Goal: Task Accomplishment & Management: Manage account settings

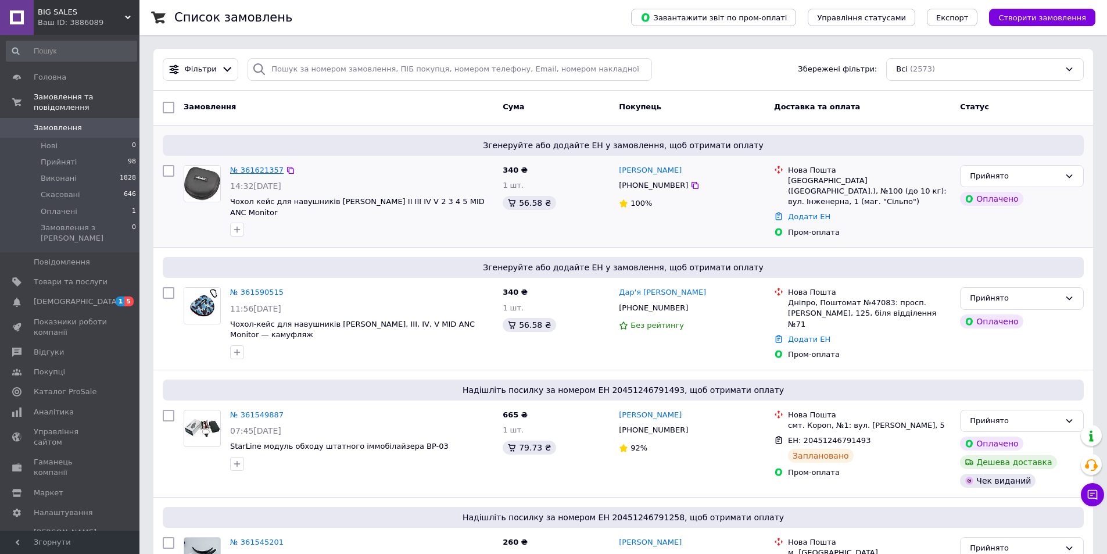
click at [256, 168] on link "№ 361621357" at bounding box center [256, 170] width 53 height 9
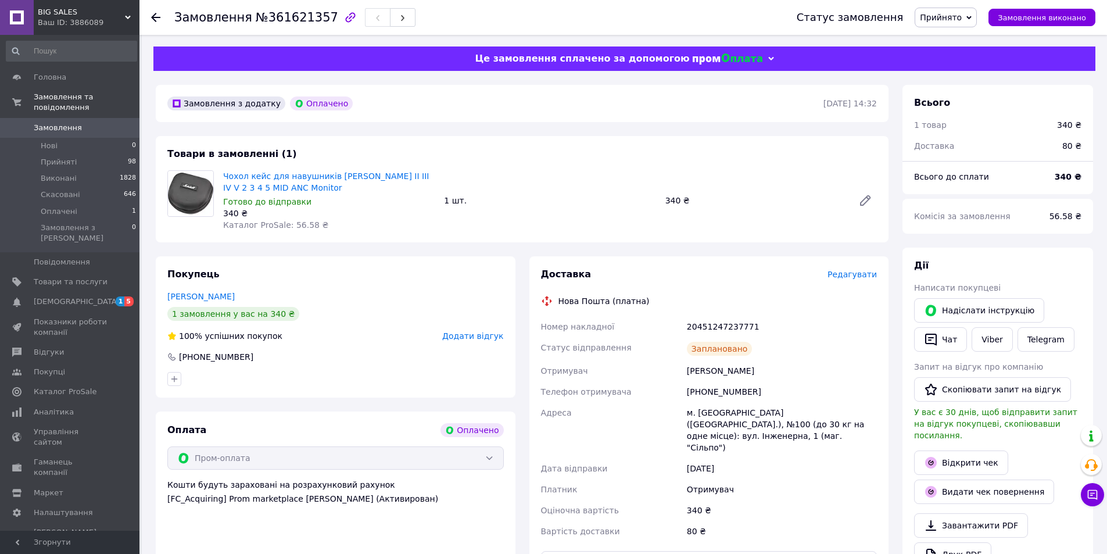
drag, startPoint x: 222, startPoint y: 167, endPoint x: 318, endPoint y: 183, distance: 97.3
click at [318, 183] on div "Товари в замовленні (1) Чохол кейс для навушників Marshall Major II III IV V 2 …" at bounding box center [522, 189] width 733 height 106
copy link "Чохол кейс для навушників [PERSON_NAME] II III IV V 2 3 4 5 MID ANC Monitor"
click at [992, 341] on link "Viber" at bounding box center [992, 339] width 41 height 24
drag, startPoint x: 1040, startPoint y: 275, endPoint x: 1016, endPoint y: 258, distance: 29.7
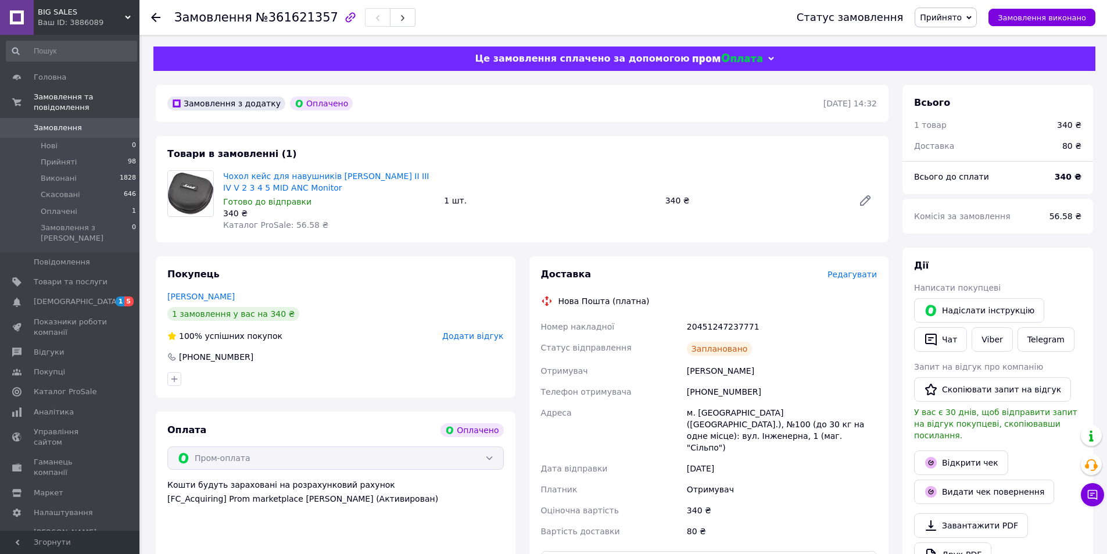
click at [1041, 274] on div "Дії Написати покупцеві   Надіслати інструкцію   Чат Viber Telegram Запит на від…" at bounding box center [997, 429] width 167 height 341
drag, startPoint x: 530, startPoint y: 318, endPoint x: 758, endPoint y: 318, distance: 227.8
click at [758, 318] on div "Доставка Редагувати Нова Пошта (платна) Номер накладної 20451247237771 Статус в…" at bounding box center [709, 421] width 360 height 330
copy div "Номер накладної 20451247237771"
drag, startPoint x: 828, startPoint y: 521, endPoint x: 832, endPoint y: 513, distance: 9.6
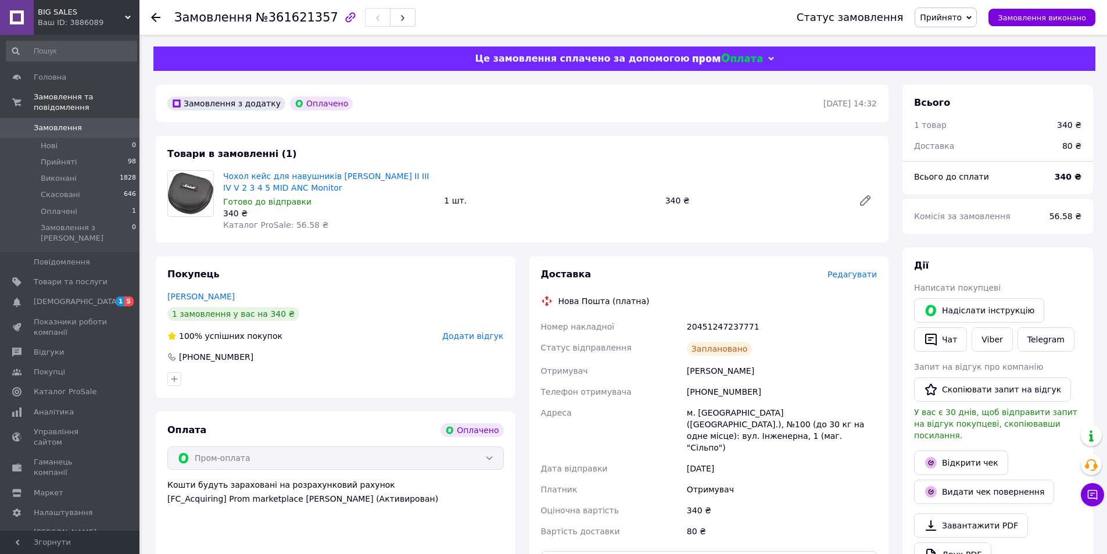
click at [828, 521] on div "Доставка Редагувати Нова Пошта (платна) Номер накладної 20451247237771 Статус в…" at bounding box center [709, 421] width 337 height 306
click at [946, 450] on link "Відкрити чек" at bounding box center [961, 462] width 94 height 24
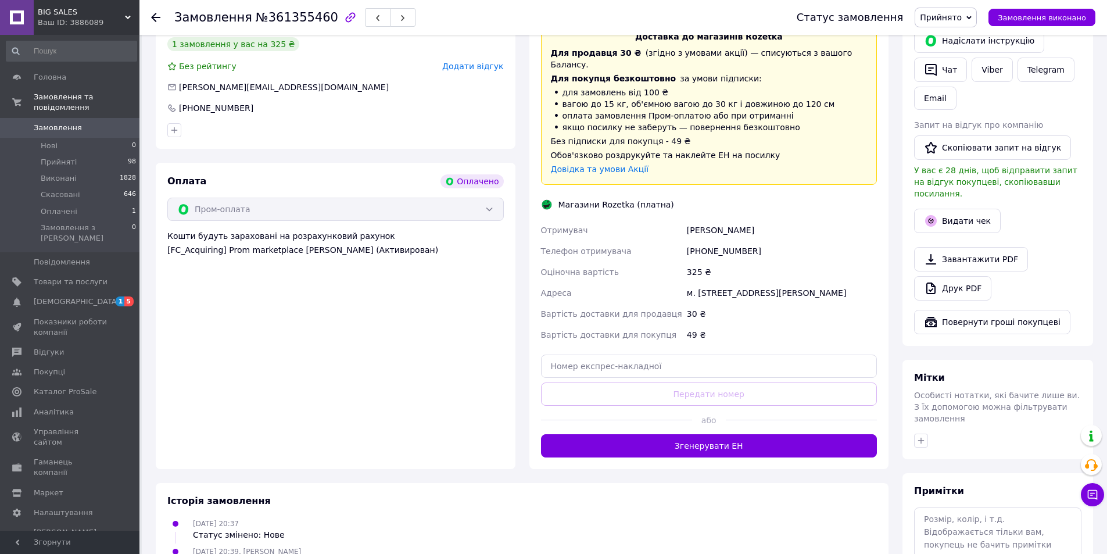
scroll to position [174, 0]
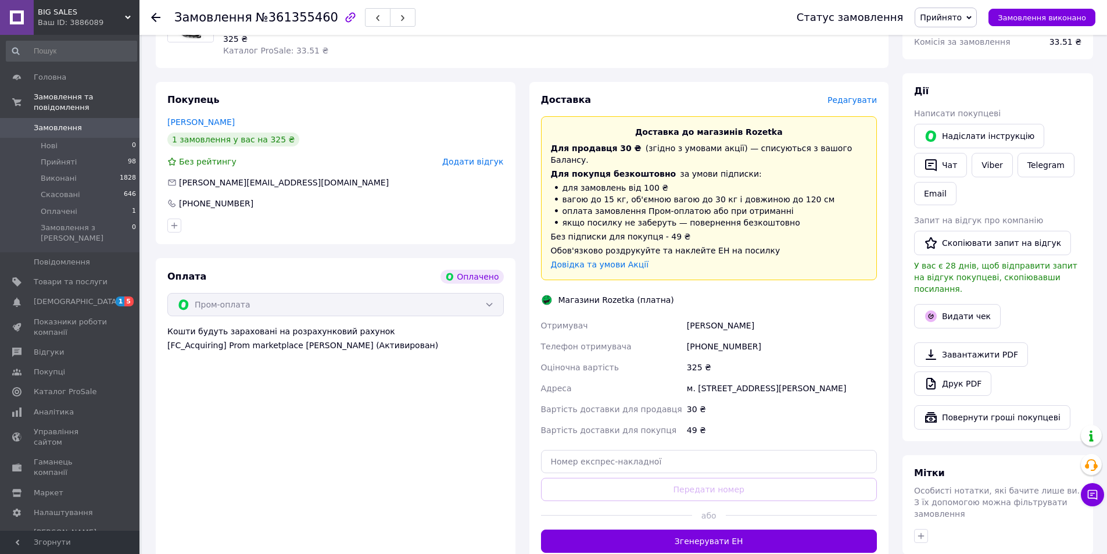
click at [856, 104] on span "Редагувати" at bounding box center [852, 99] width 49 height 9
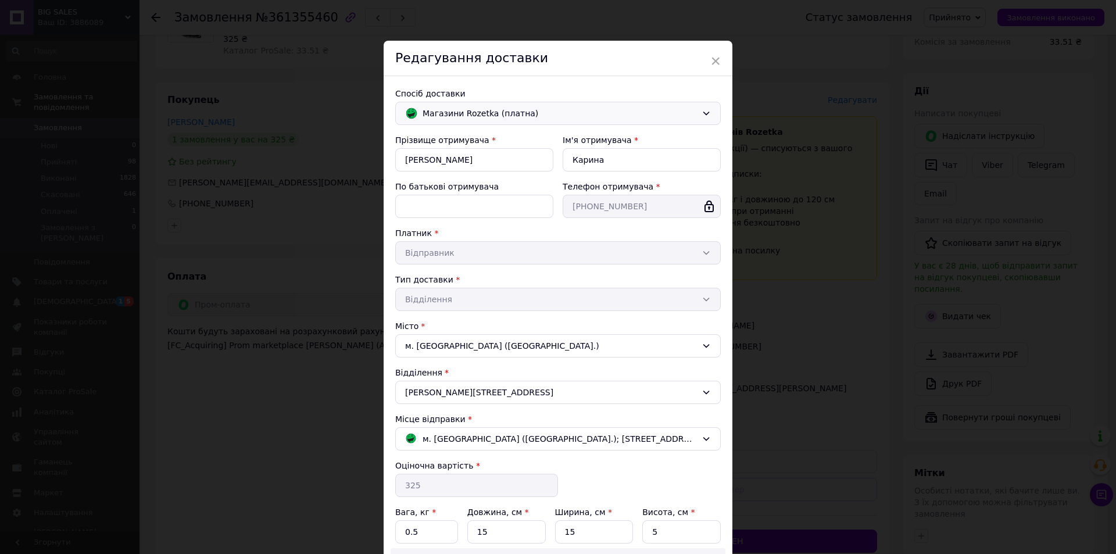
click at [575, 110] on span "Магазини Rozetka (платна)" at bounding box center [560, 113] width 274 height 13
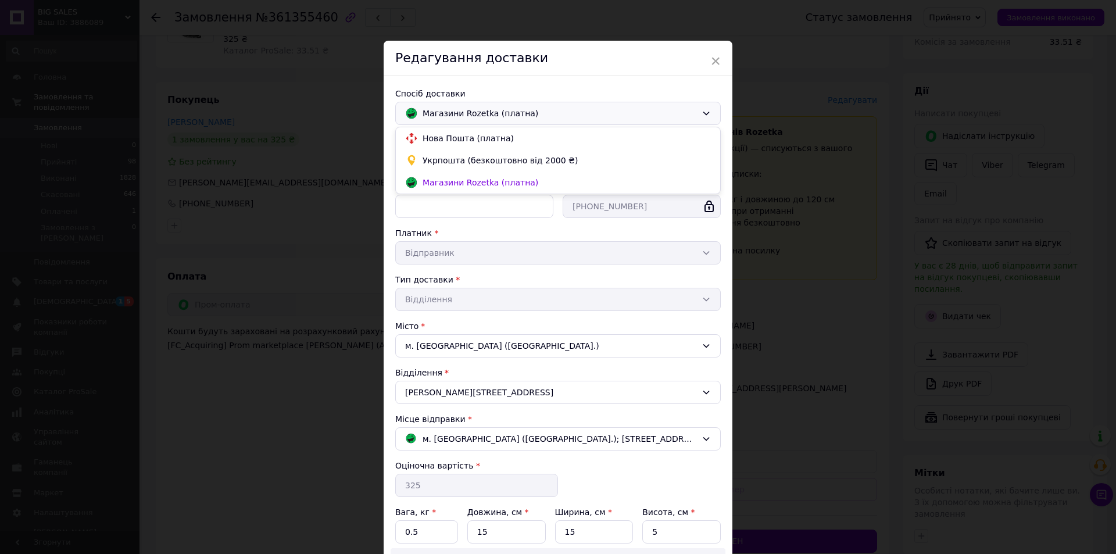
click at [548, 65] on div "Редагування доставки" at bounding box center [558, 58] width 349 height 35
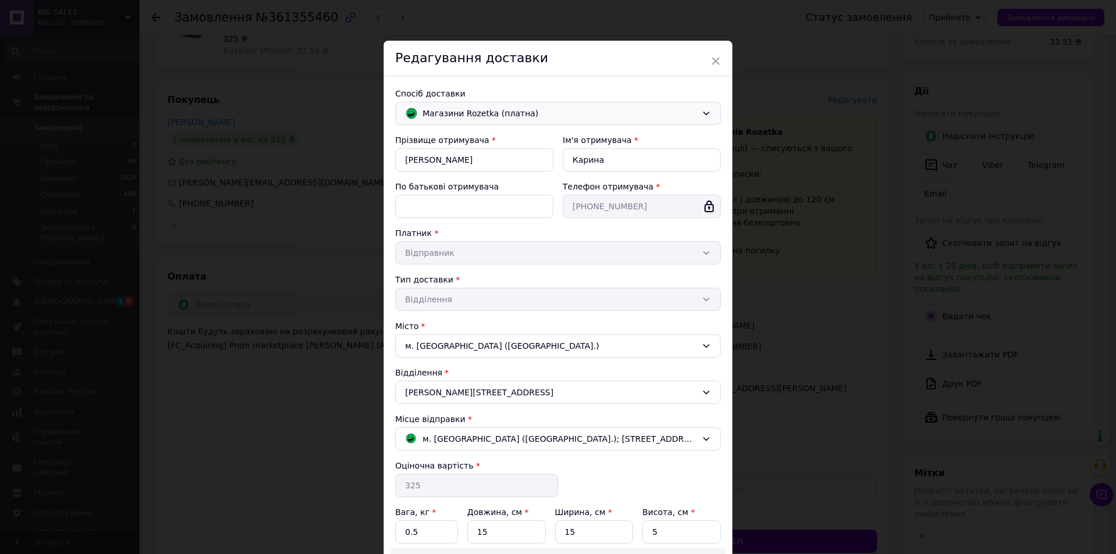
click at [522, 117] on span "Магазини Rozetka (платна)" at bounding box center [560, 113] width 274 height 13
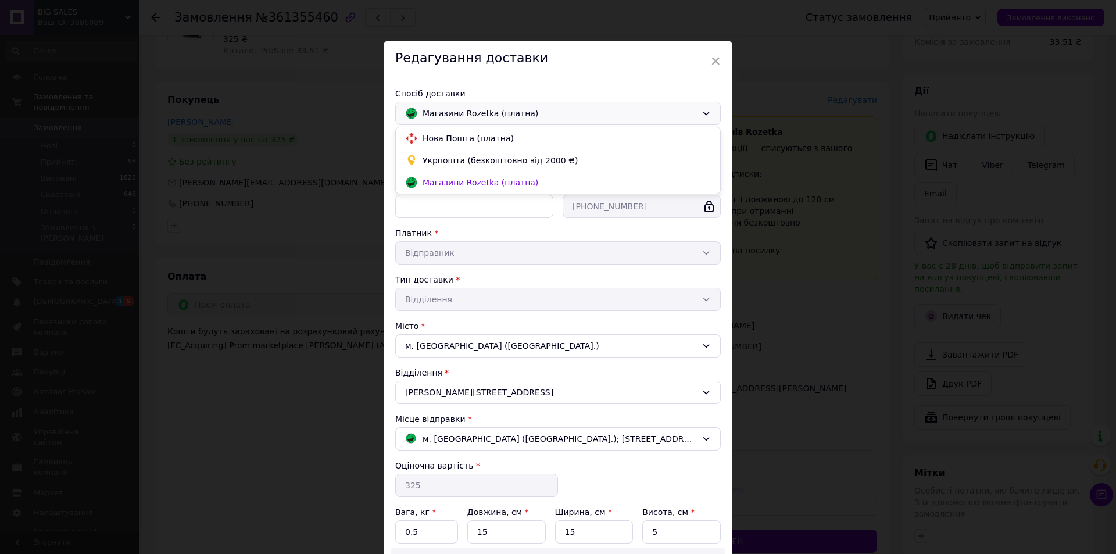
click at [522, 117] on span "Магазини Rozetka (платна)" at bounding box center [560, 113] width 274 height 13
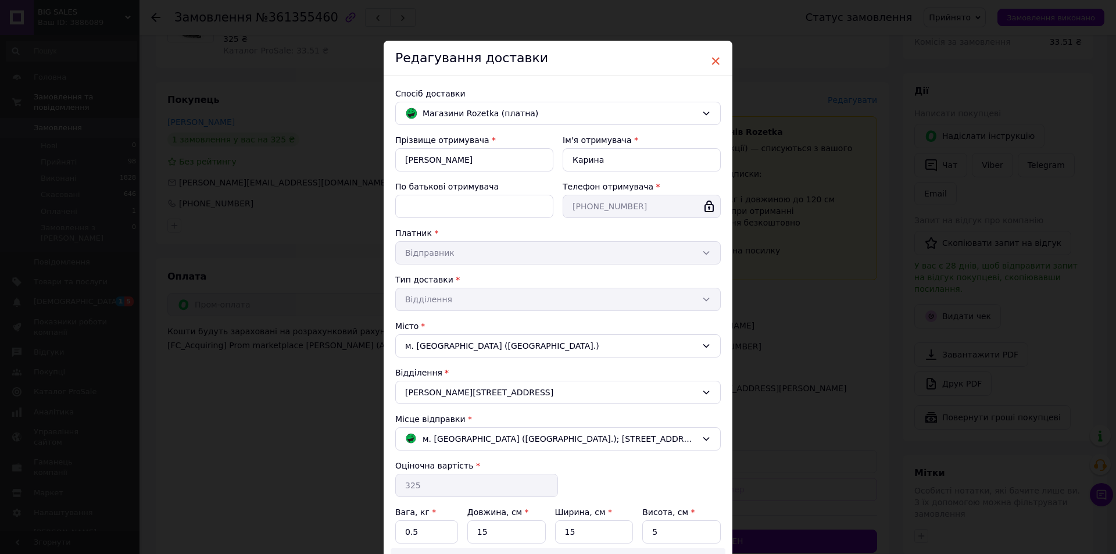
click at [712, 62] on span "×" at bounding box center [715, 61] width 10 height 20
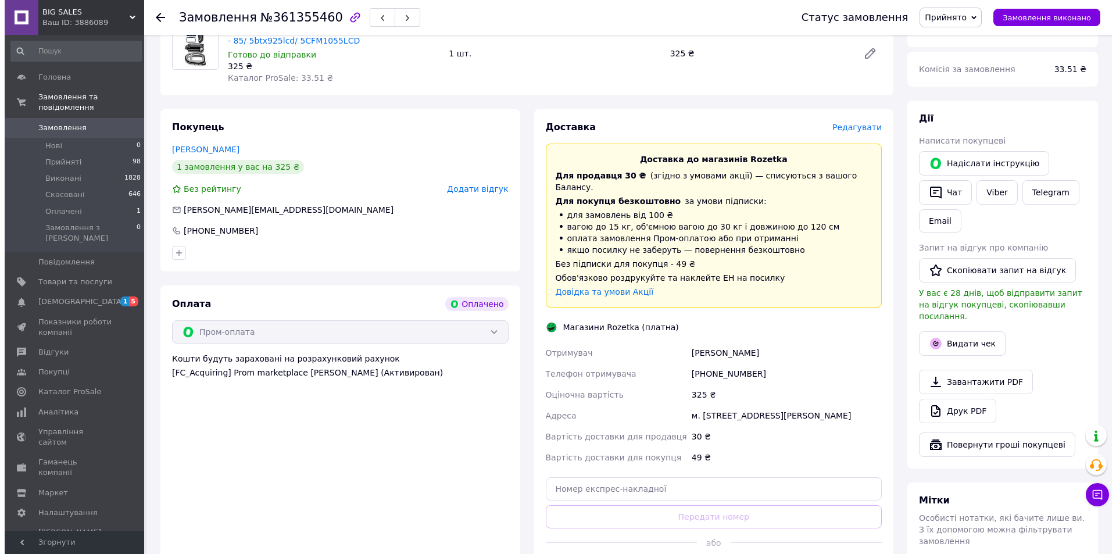
scroll to position [116, 0]
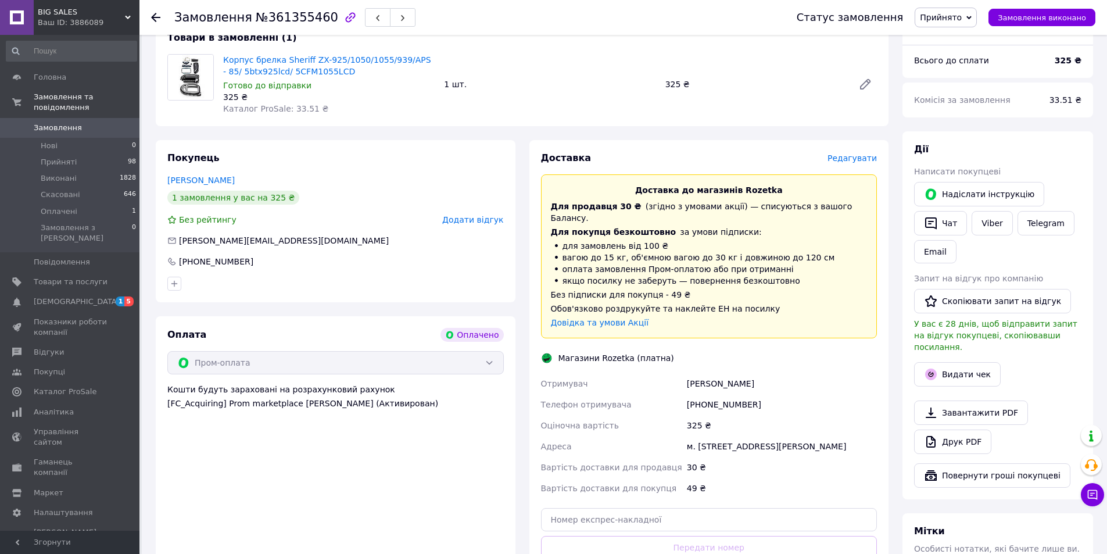
click at [853, 162] on span "Редагувати" at bounding box center [852, 157] width 49 height 9
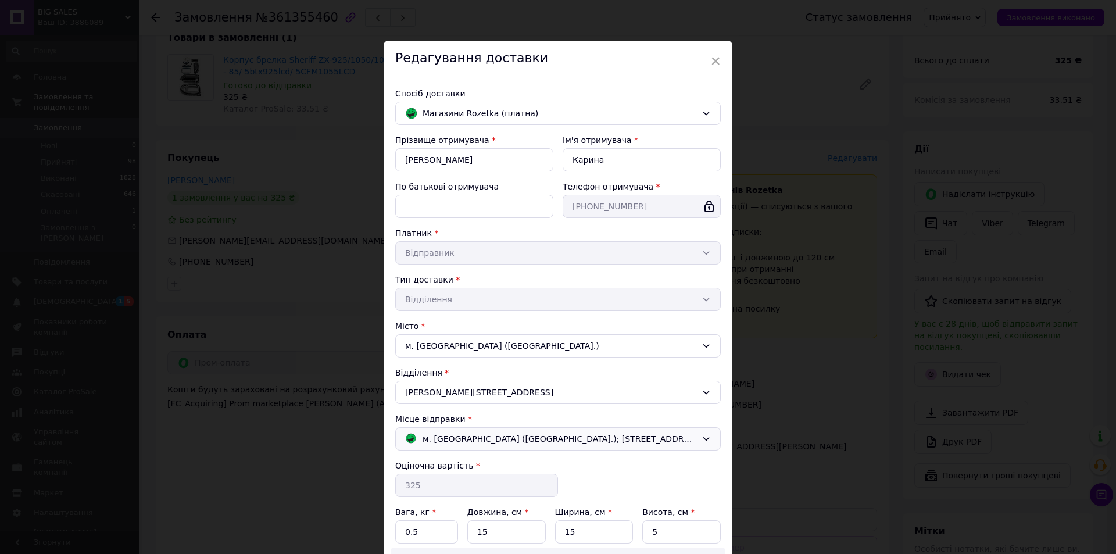
click at [516, 438] on span "м. Хмельницький (Хмельницька обл.); Кам`янецька вул., 21, (ТГРК Либідь плаза)" at bounding box center [560, 438] width 274 height 13
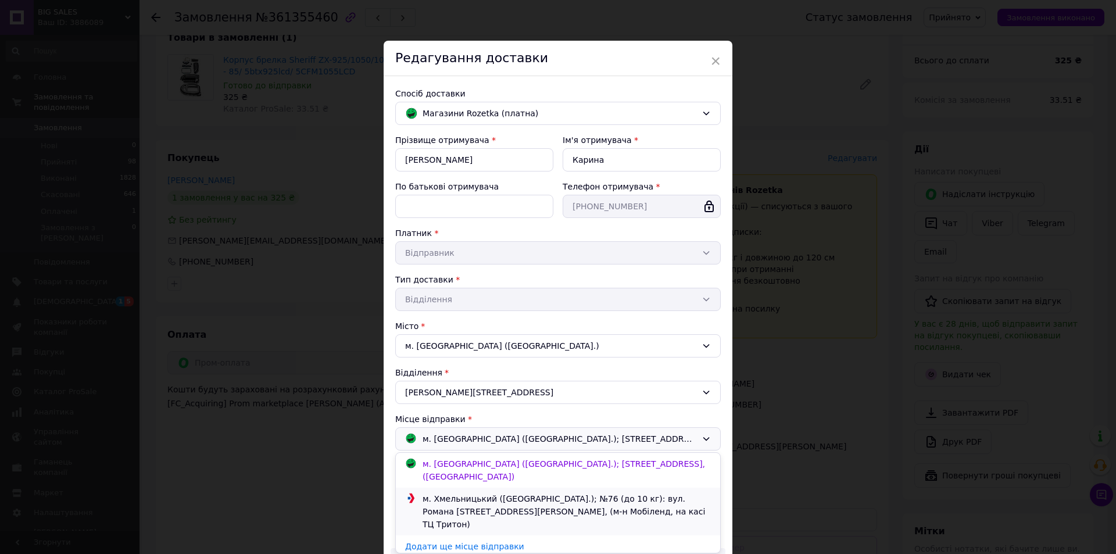
click at [489, 512] on div "м. Хмельницький (Хмельницька обл.); №76 (до 10 кг): вул. Романа Шухевича ( Курч…" at bounding box center [567, 511] width 294 height 38
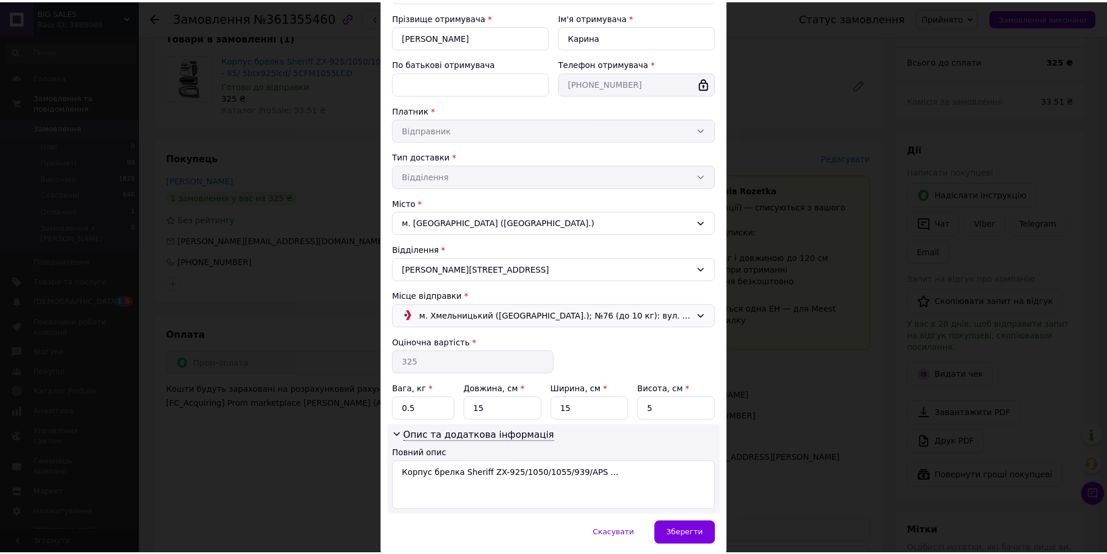
scroll to position [167, 0]
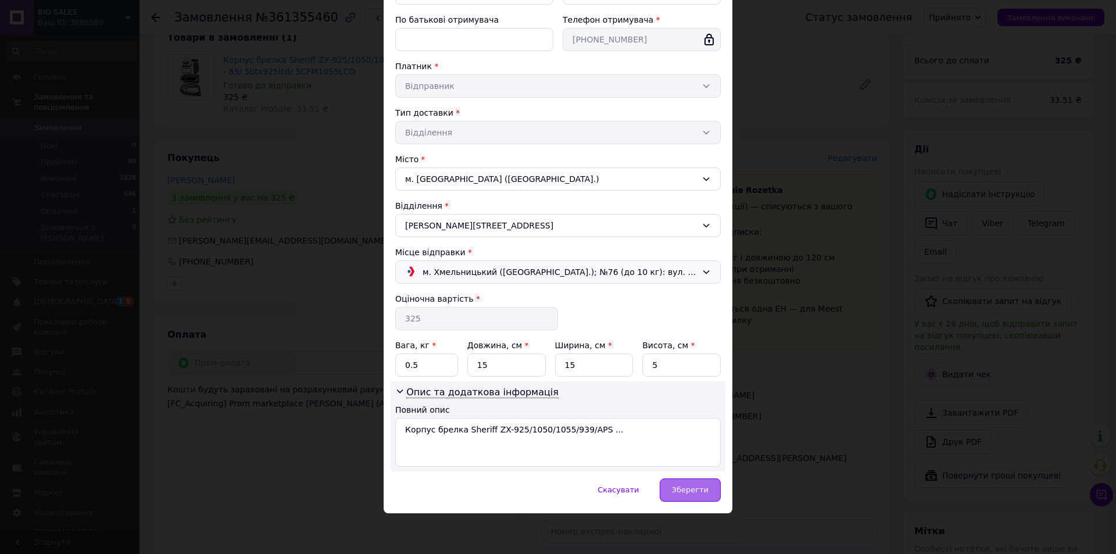
click at [682, 486] on span "Зберегти" at bounding box center [690, 489] width 37 height 9
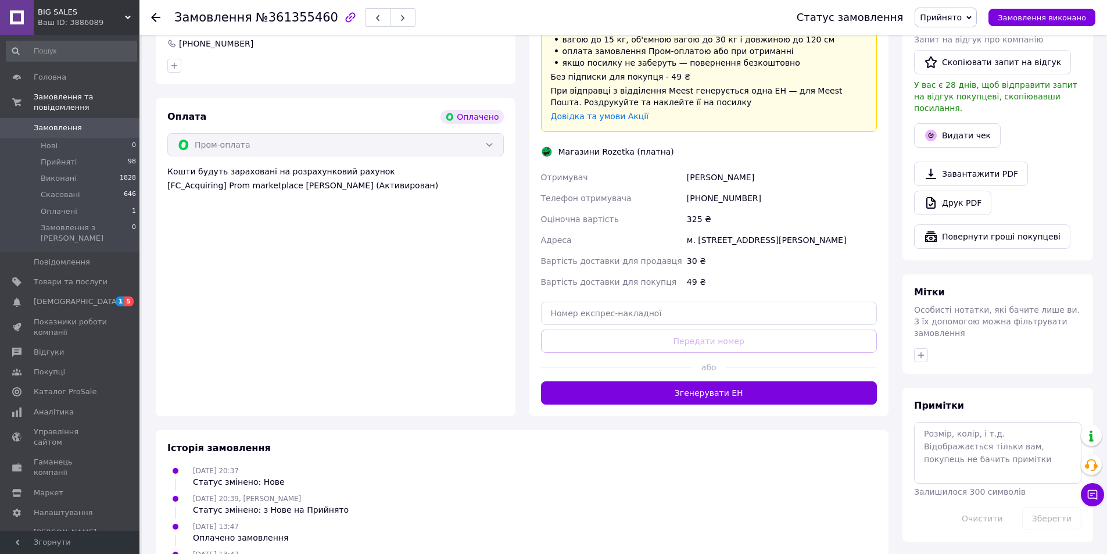
scroll to position [349, 0]
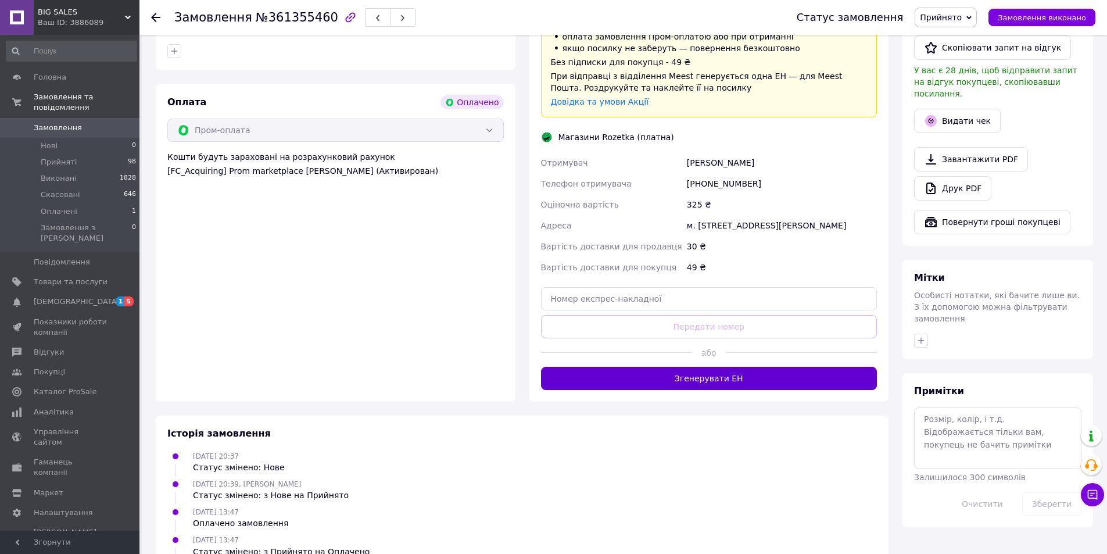
drag, startPoint x: 697, startPoint y: 385, endPoint x: 737, endPoint y: 380, distance: 40.5
click at [697, 385] on button "Згенерувати ЕН" at bounding box center [709, 378] width 337 height 23
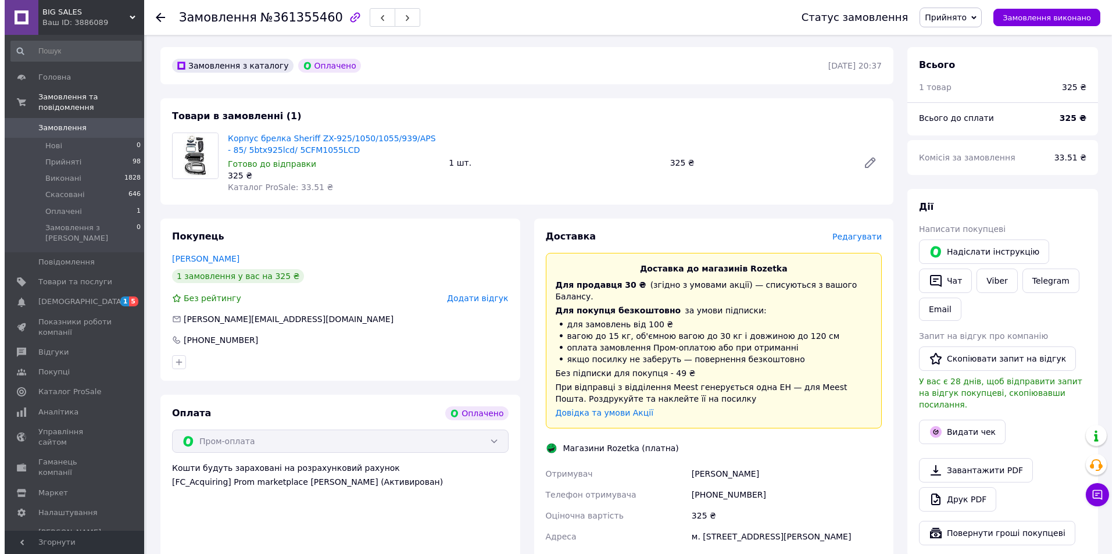
scroll to position [58, 0]
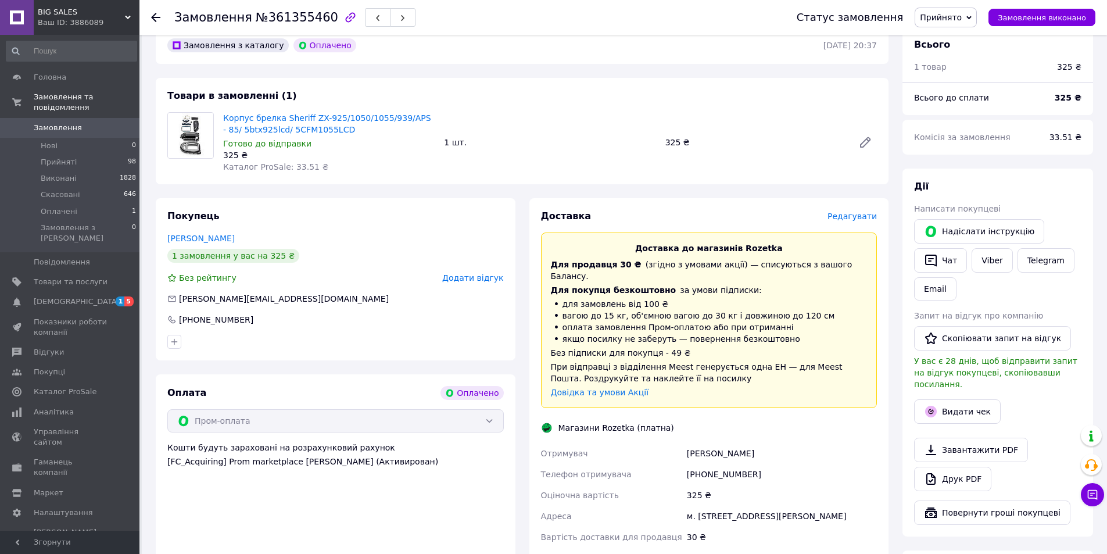
click at [843, 220] on span "Редагувати" at bounding box center [852, 216] width 49 height 9
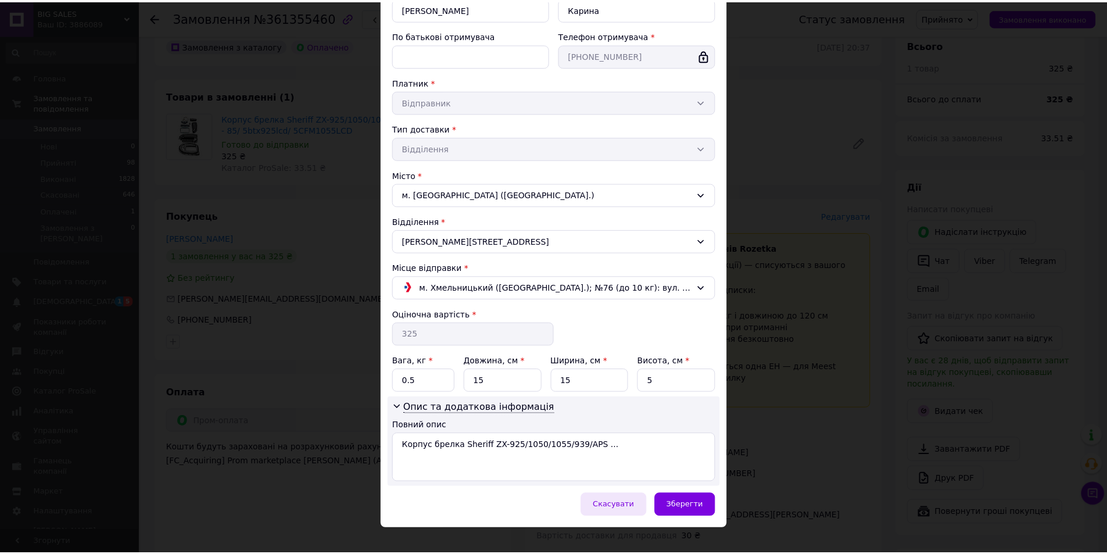
scroll to position [167, 0]
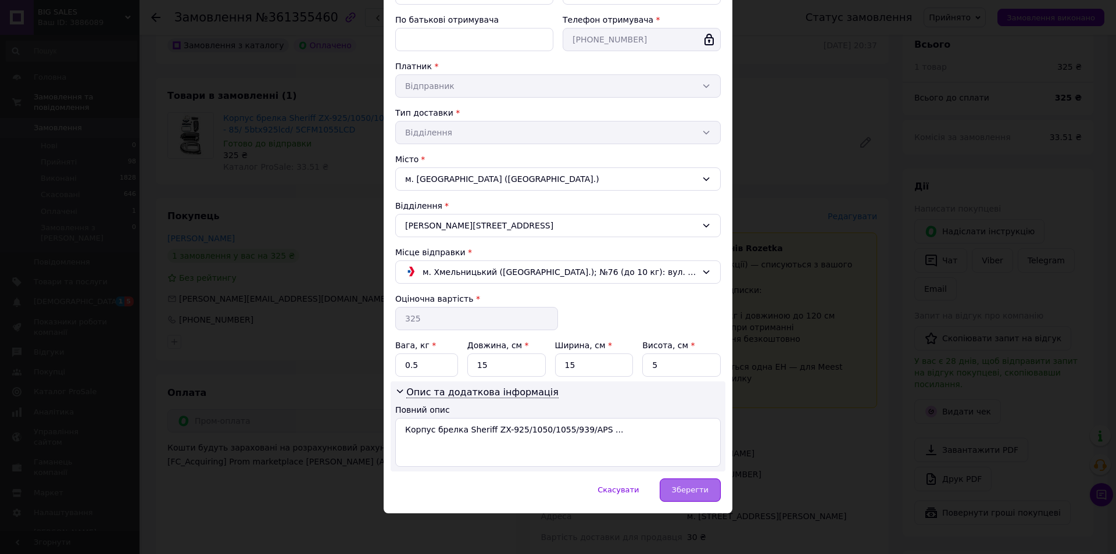
click at [686, 488] on span "Зберегти" at bounding box center [690, 489] width 37 height 9
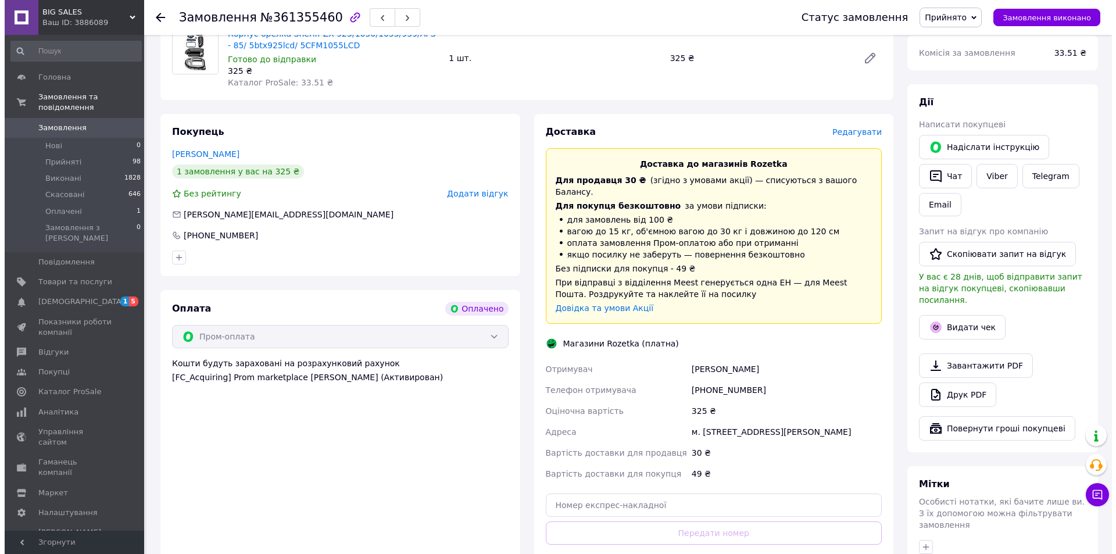
scroll to position [116, 0]
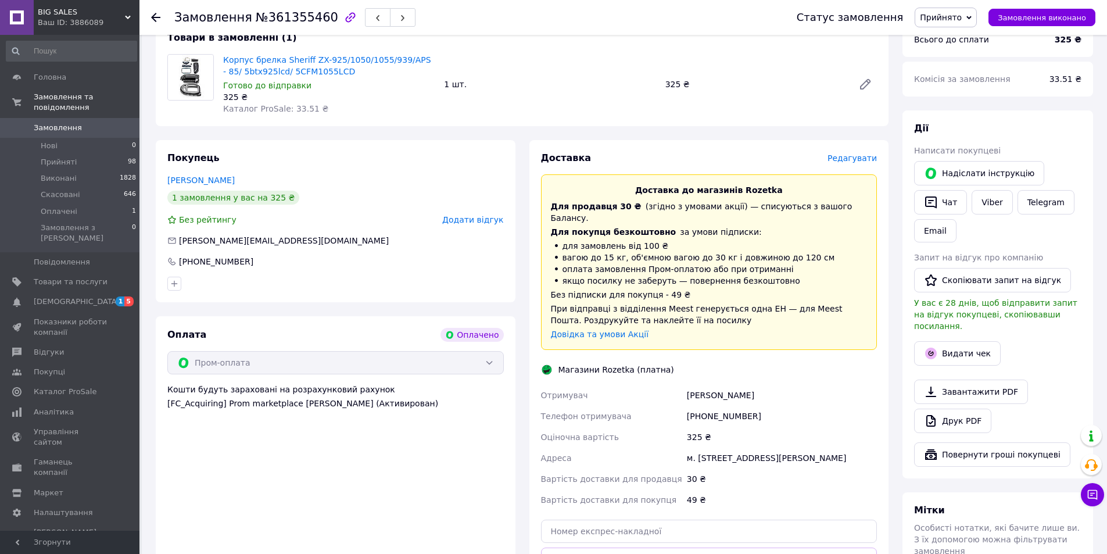
click at [848, 155] on span "Редагувати" at bounding box center [852, 157] width 49 height 9
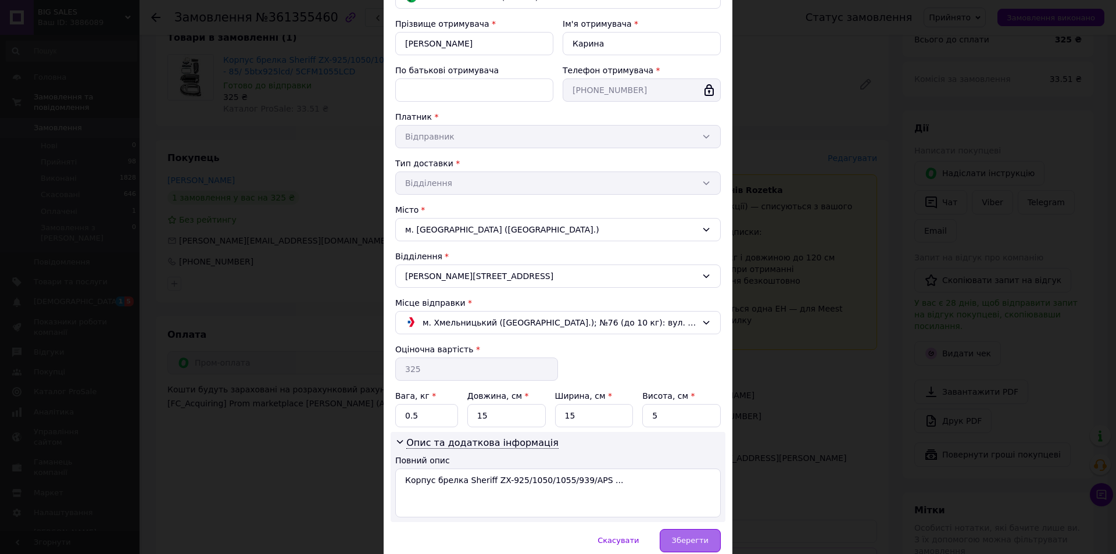
click at [672, 531] on div "Зберегти" at bounding box center [690, 540] width 61 height 23
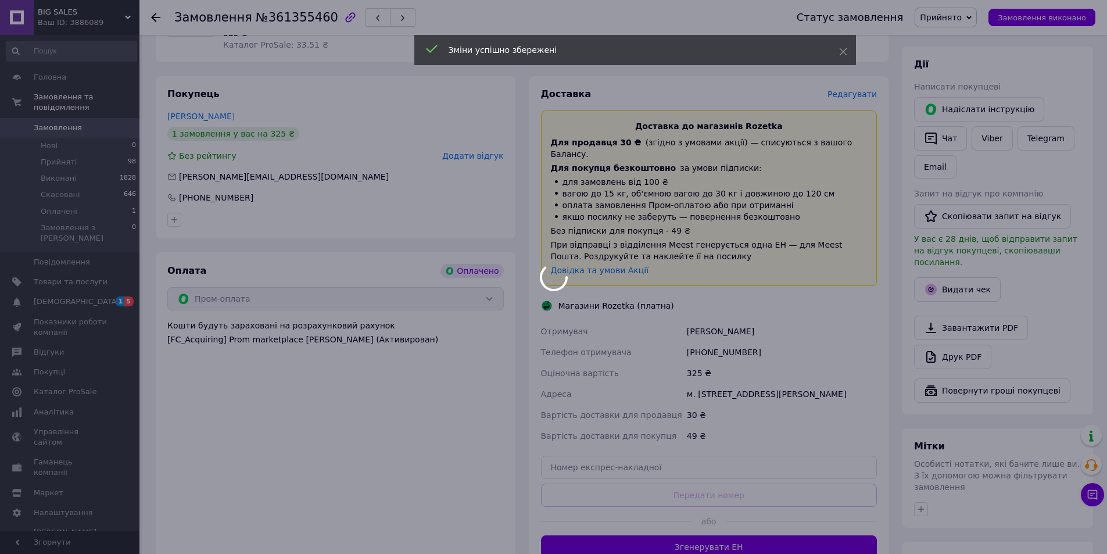
scroll to position [407, 0]
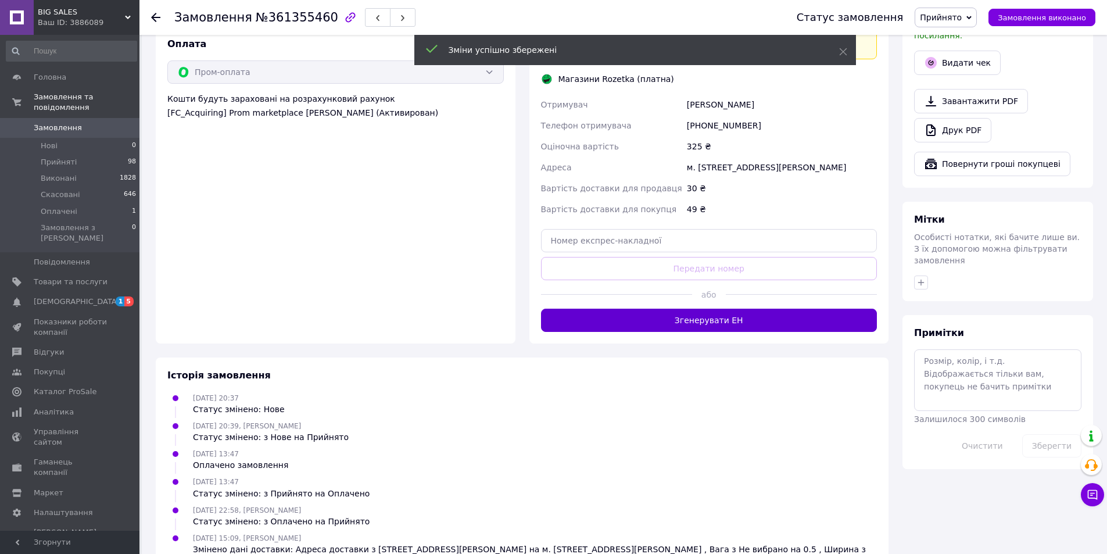
click at [685, 324] on button "Згенерувати ЕН" at bounding box center [709, 320] width 337 height 23
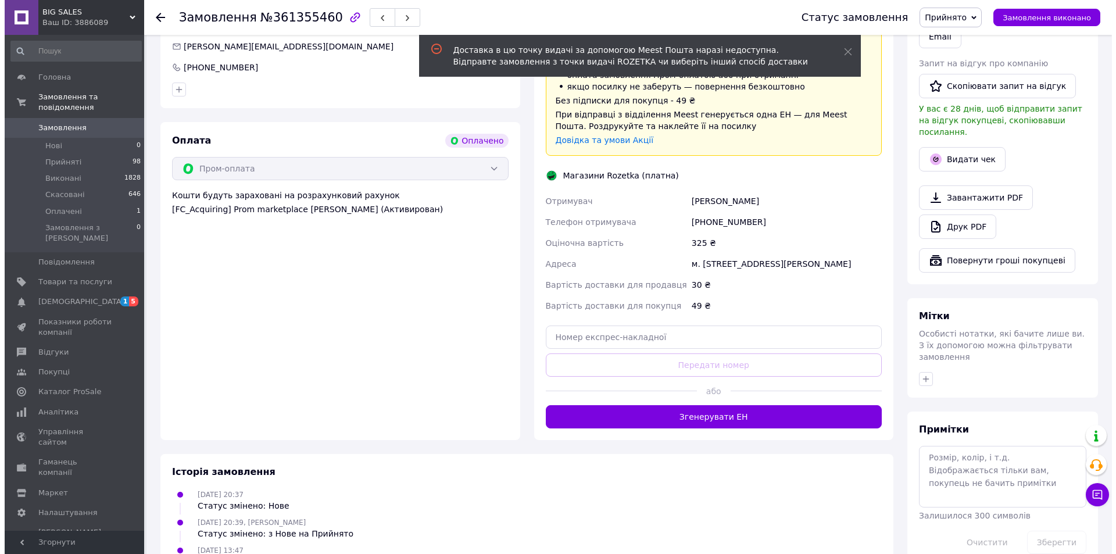
scroll to position [116, 0]
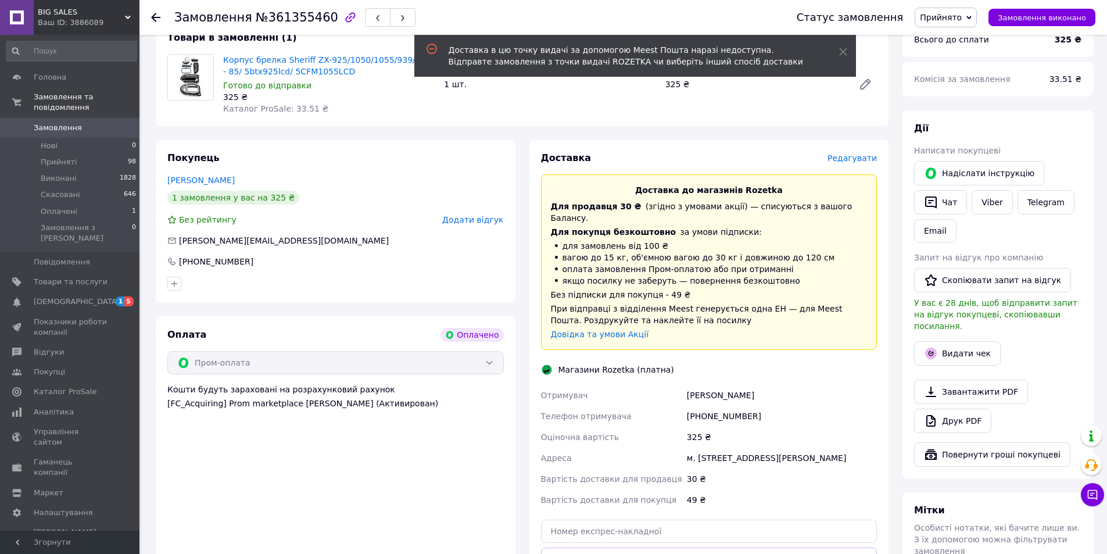
click at [842, 159] on span "Редагувати" at bounding box center [852, 157] width 49 height 9
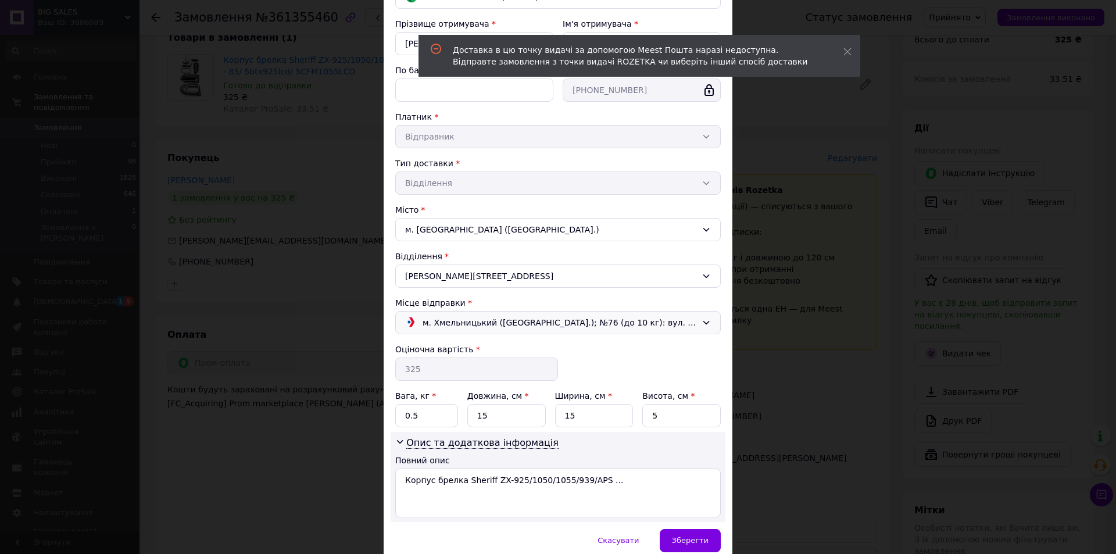
click at [593, 318] on span "м. Хмельницький (Хмельницька обл.); №76 (до 10 кг): вул. Романа Шухевича ( Курч…" at bounding box center [560, 322] width 274 height 13
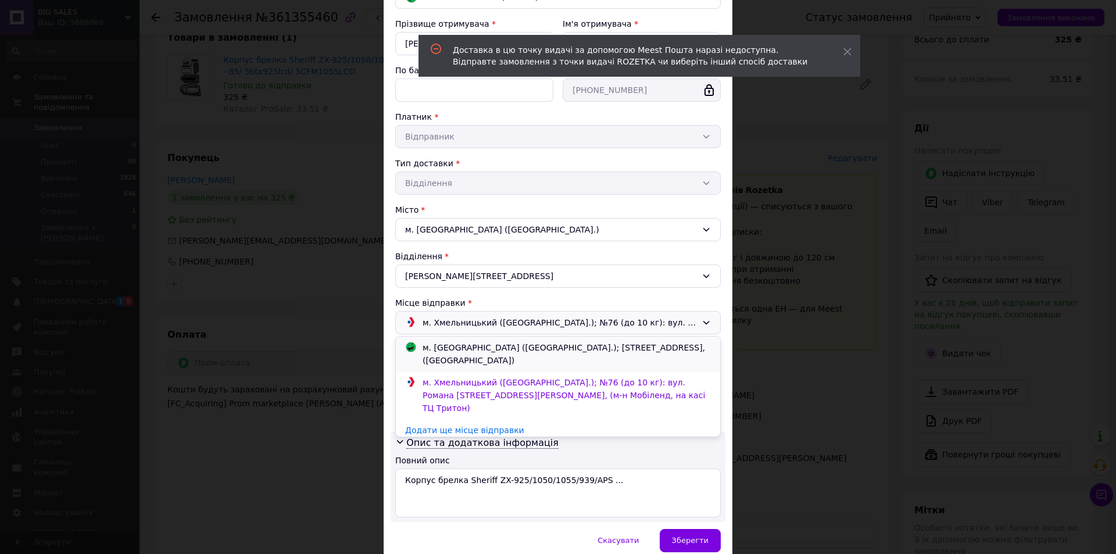
click at [547, 344] on div "м. Хмельницький (Хмельницька обл.); Кам`янецька вул., 21, (ТГРК Либідь плаза)" at bounding box center [567, 354] width 294 height 26
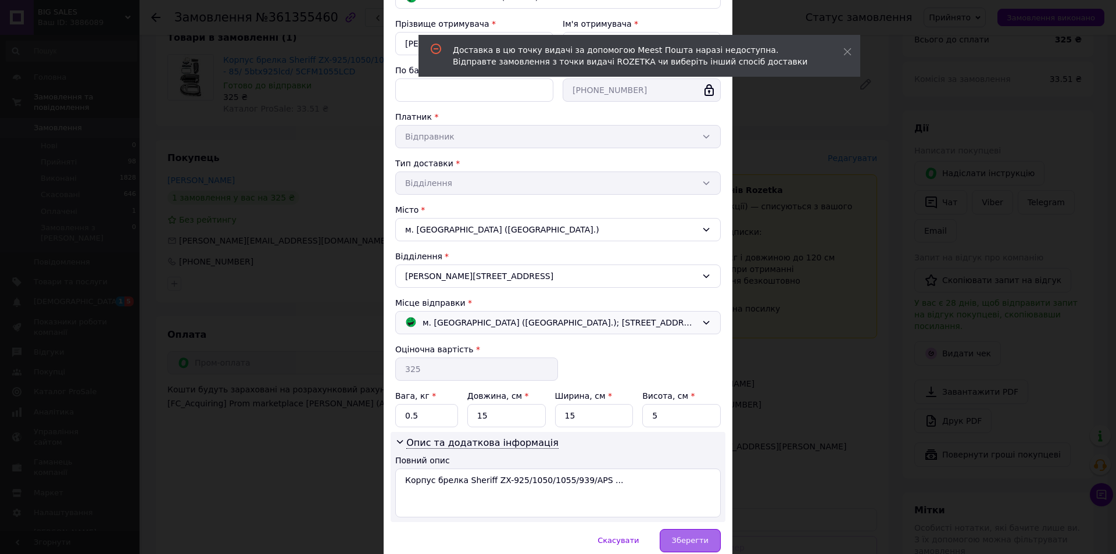
click at [681, 539] on span "Зберегти" at bounding box center [690, 540] width 37 height 9
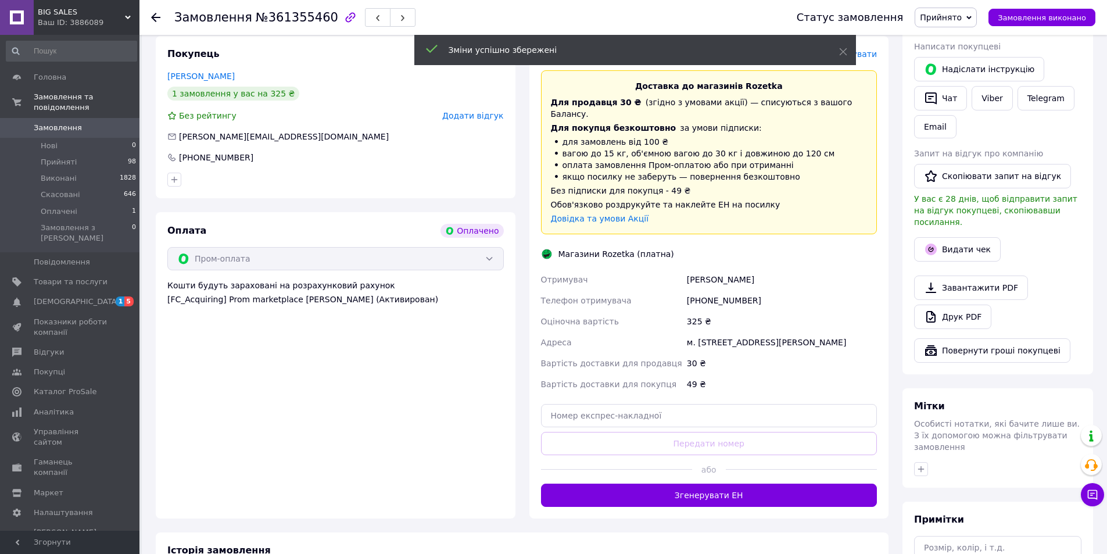
scroll to position [407, 0]
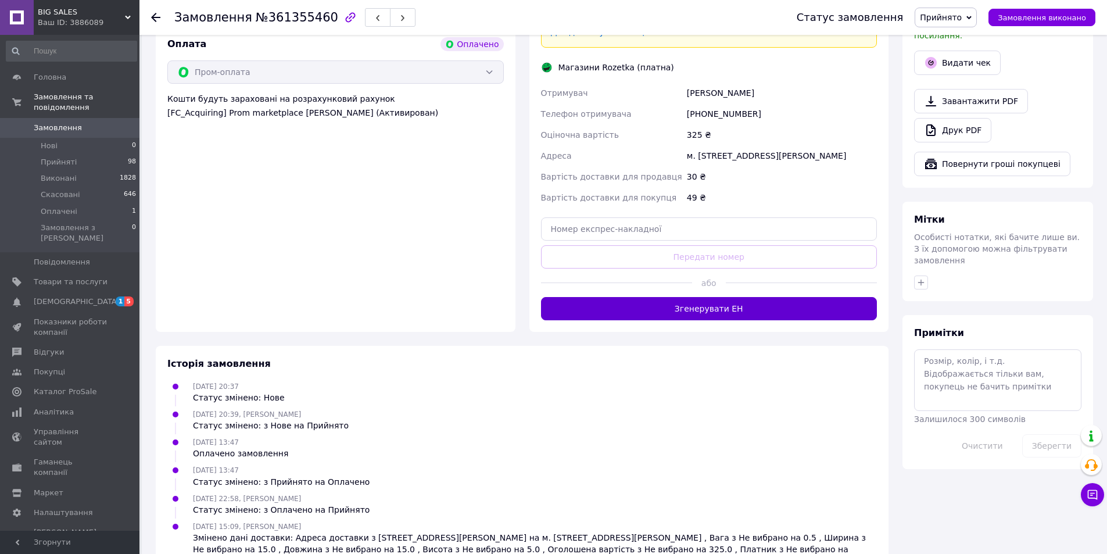
click at [725, 309] on button "Згенерувати ЕН" at bounding box center [709, 308] width 337 height 23
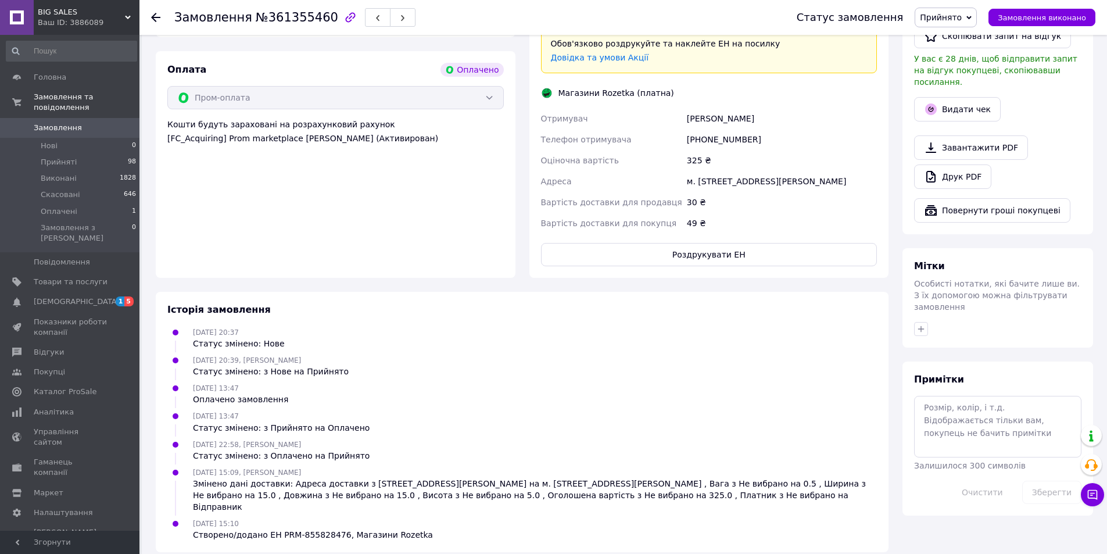
click at [957, 135] on link "Завантажити PDF" at bounding box center [971, 147] width 114 height 24
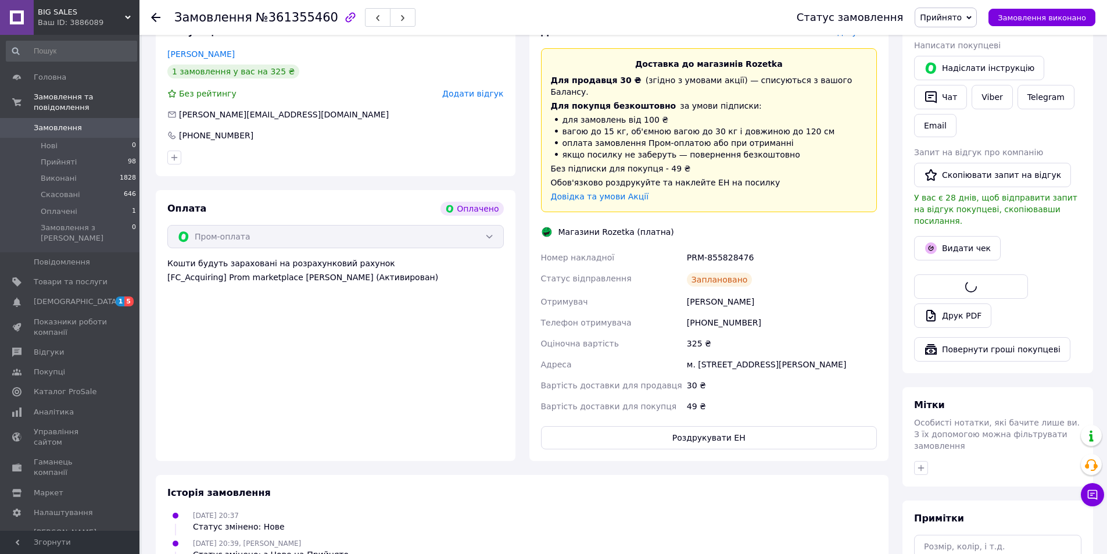
scroll to position [232, 0]
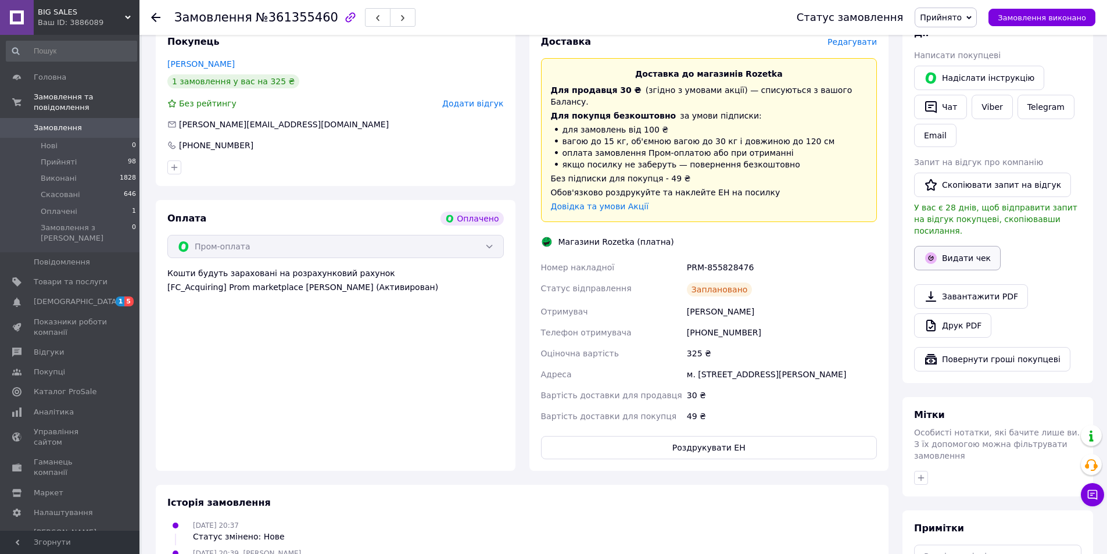
click at [950, 252] on button "Видати чек" at bounding box center [957, 258] width 87 height 24
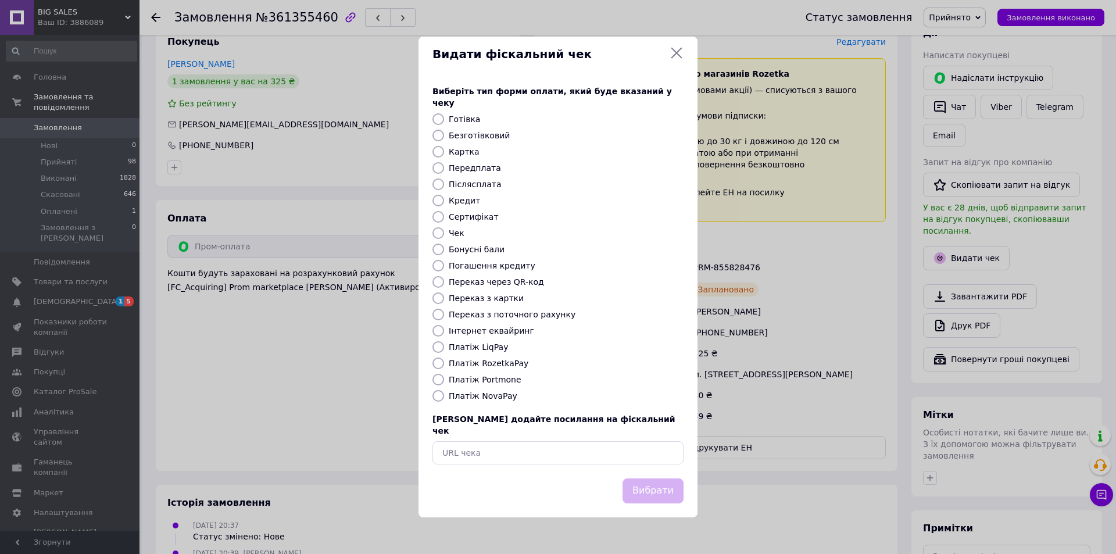
click at [467, 182] on label "Післясплата" at bounding box center [475, 184] width 53 height 9
click at [444, 182] on input "Післясплата" at bounding box center [438, 184] width 12 height 12
radio input "true"
click at [467, 137] on label "Безготівковий" at bounding box center [479, 135] width 61 height 9
click at [444, 137] on input "Безготівковий" at bounding box center [438, 136] width 12 height 12
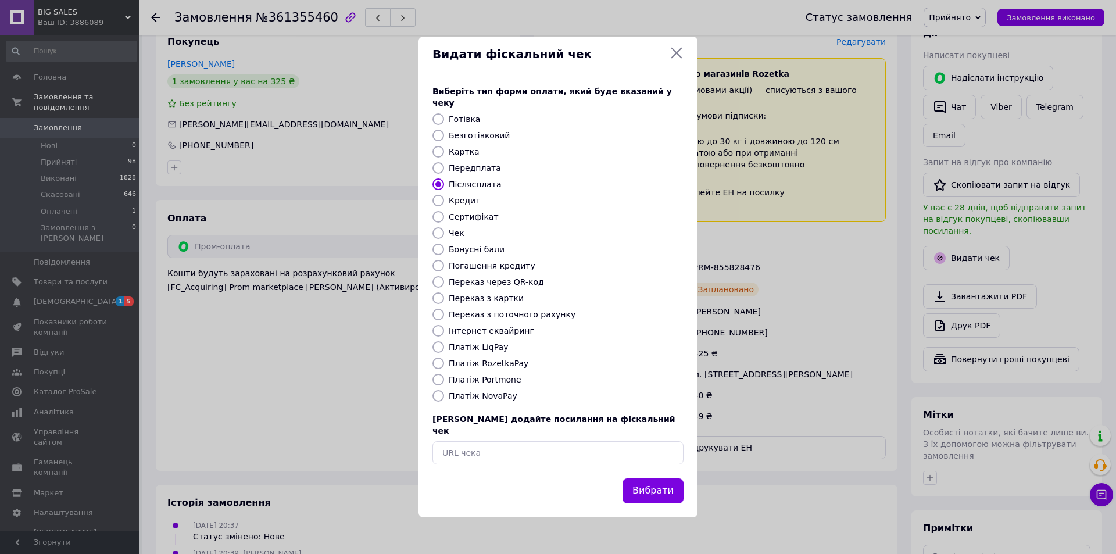
radio input "true"
click at [648, 478] on button "Вибрати" at bounding box center [652, 490] width 61 height 25
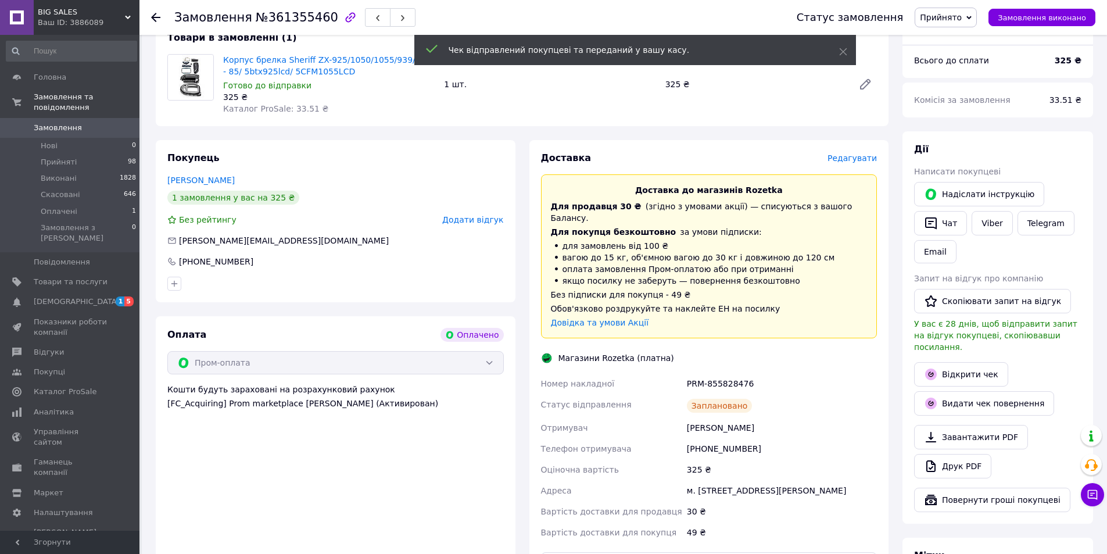
scroll to position [0, 0]
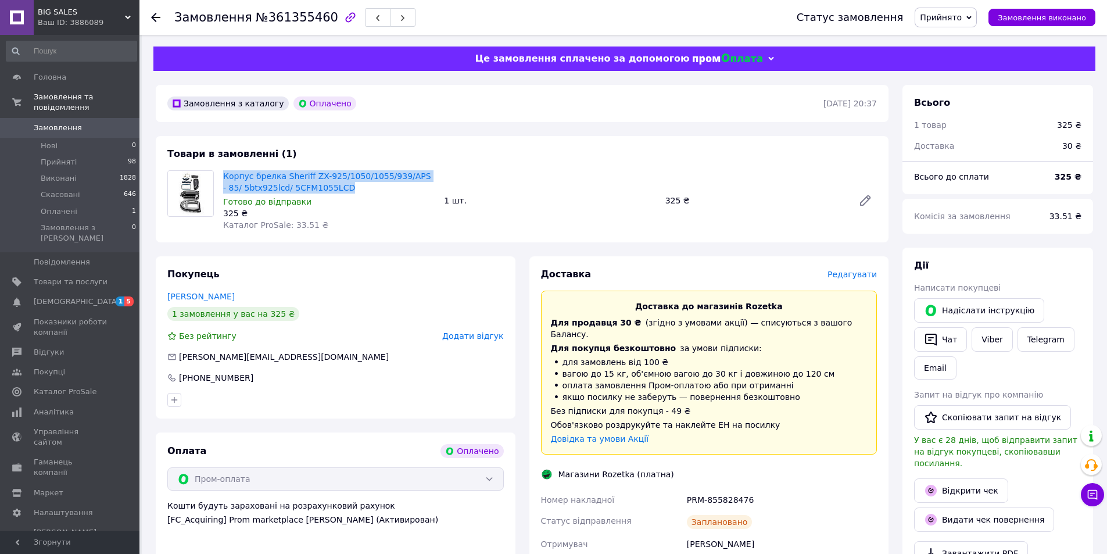
drag, startPoint x: 220, startPoint y: 173, endPoint x: 375, endPoint y: 189, distance: 156.1
click at [375, 189] on div "Корпус брелка Sheriff ZX-925/1050/1055/939/APS - 85/ 5btx925lcd/ 5CFM1055LCD Го…" at bounding box center [329, 200] width 221 height 65
copy link "Корпус брелка Sheriff ZX-925/1050/1055/939/APS - 85/ 5btx925lcd/ 5CFM1055LCD"
click at [978, 336] on link "Viber" at bounding box center [992, 339] width 41 height 24
drag, startPoint x: 781, startPoint y: 522, endPoint x: 729, endPoint y: 477, distance: 68.7
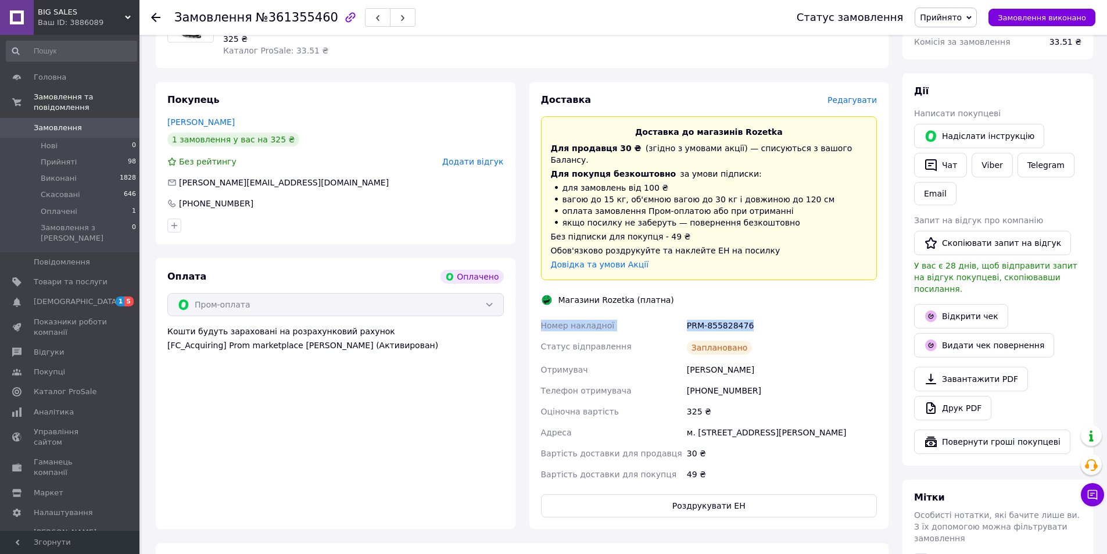
drag, startPoint x: 541, startPoint y: 310, endPoint x: 758, endPoint y: 300, distance: 218.2
click at [758, 300] on div "Доставка Редагувати Доставка до магазинів Rozetka Для продавця 30 ₴   (згідно з…" at bounding box center [709, 306] width 337 height 424
copy div "Номер накладної PRM-855828476"
click at [811, 532] on div "Замовлення з каталогу Оплачено 10.09.2025 | 20:37 Товари в замовленні (1) Корпу…" at bounding box center [522, 356] width 747 height 893
click at [944, 304] on link "Відкрити чек" at bounding box center [961, 316] width 94 height 24
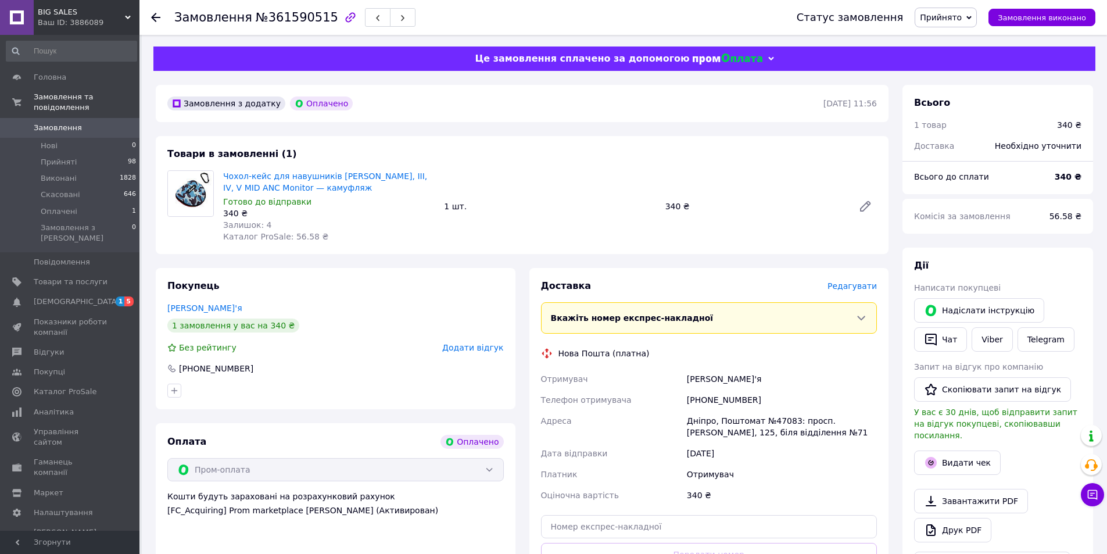
drag, startPoint x: 221, startPoint y: 172, endPoint x: 350, endPoint y: 185, distance: 129.7
click at [350, 185] on div "Чохол-кейс для навушників Marshall Major II, III, IV, V MID ANC Monitor — камуф…" at bounding box center [329, 206] width 221 height 77
copy link "Чохол-кейс для навушників Marshall Major II, III, IV, V MID ANC Monitor — камуф…"
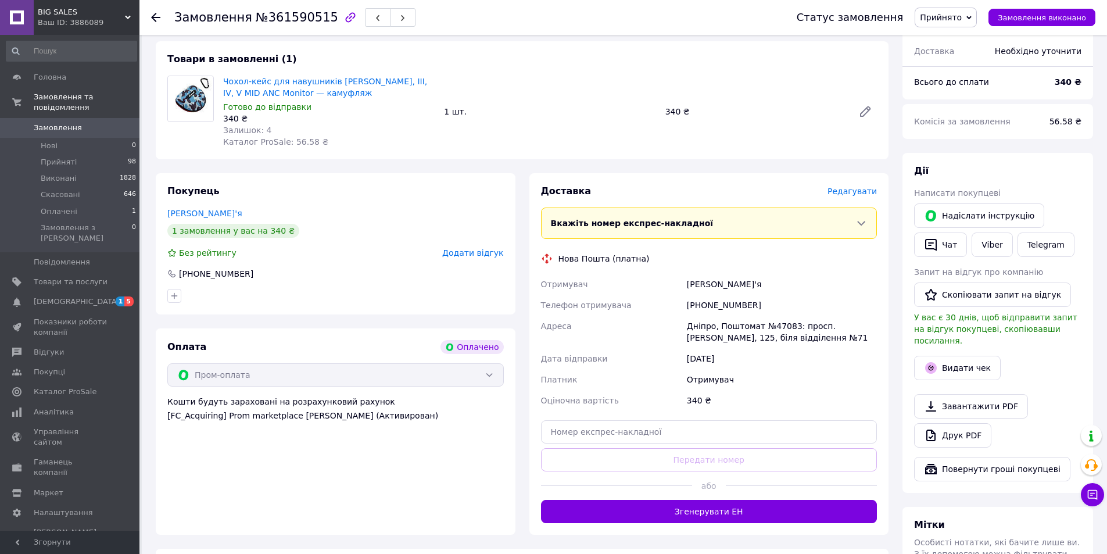
scroll to position [174, 0]
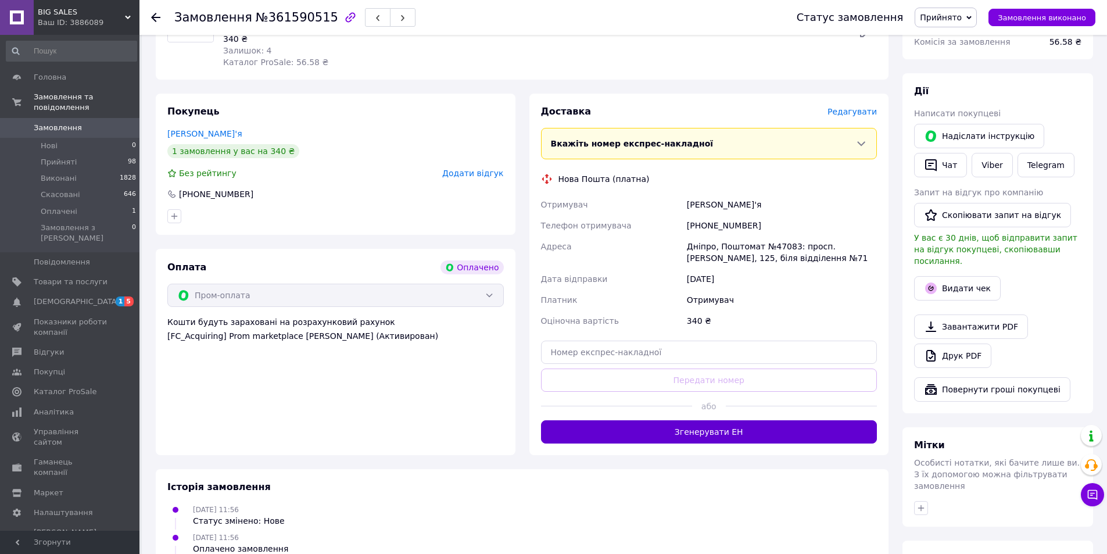
click at [721, 435] on button "Згенерувати ЕН" at bounding box center [709, 431] width 337 height 23
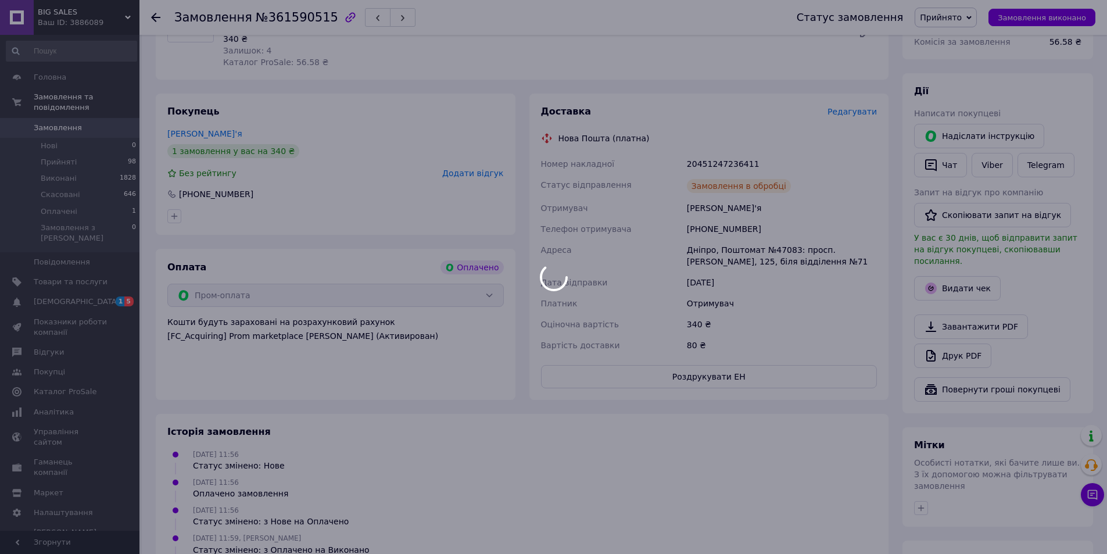
click at [947, 280] on div at bounding box center [553, 277] width 1107 height 554
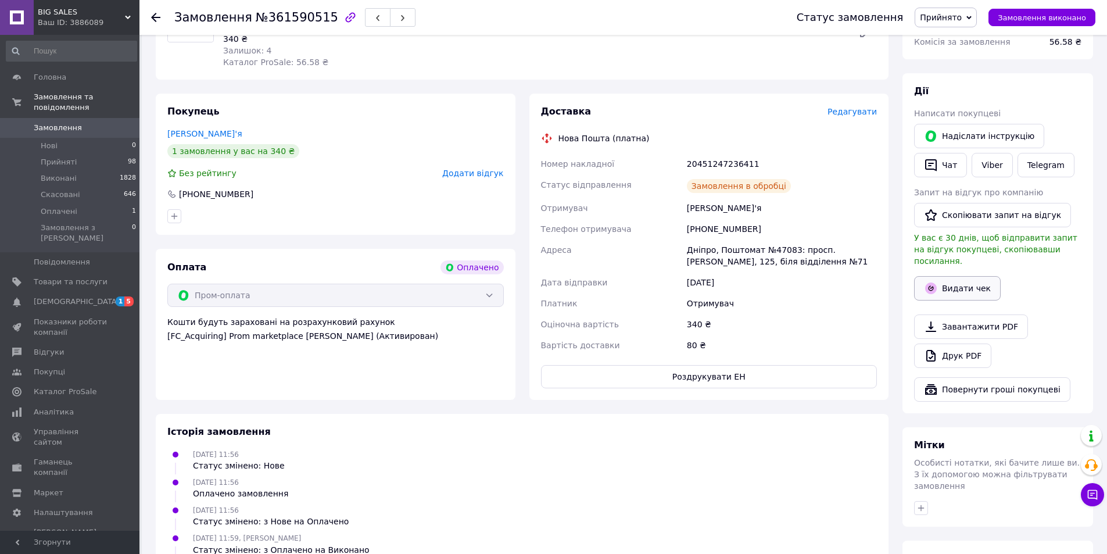
click at [947, 280] on button "Видати чек" at bounding box center [957, 288] width 87 height 24
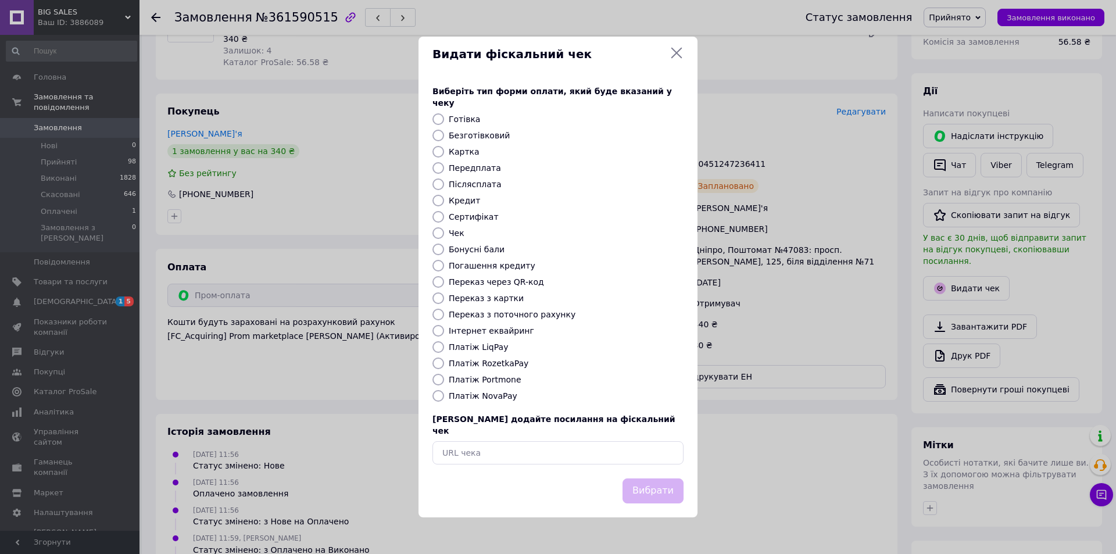
click at [681, 60] on icon at bounding box center [677, 53] width 14 height 14
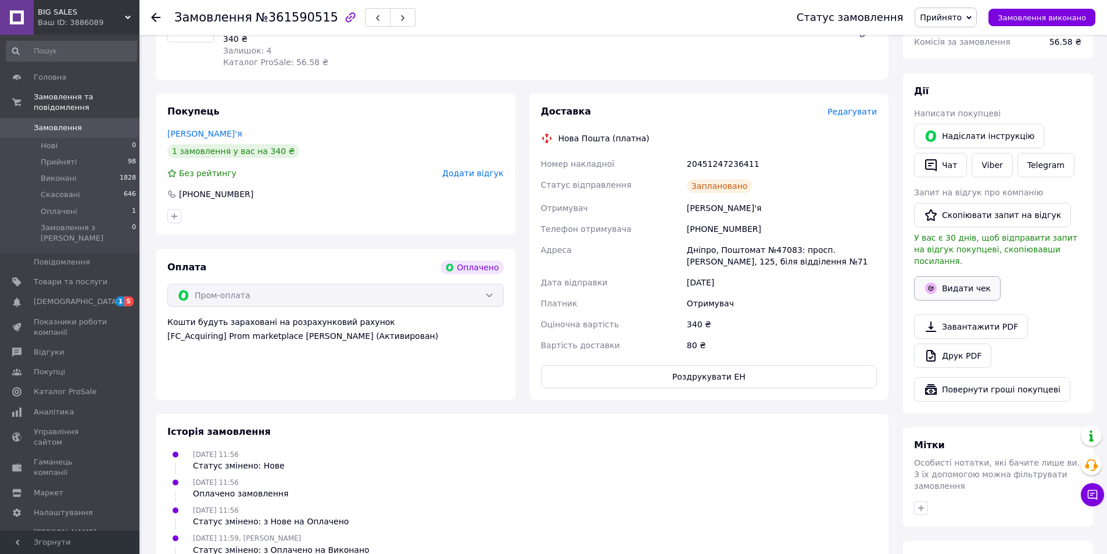
click at [940, 276] on button "Видати чек" at bounding box center [957, 288] width 87 height 24
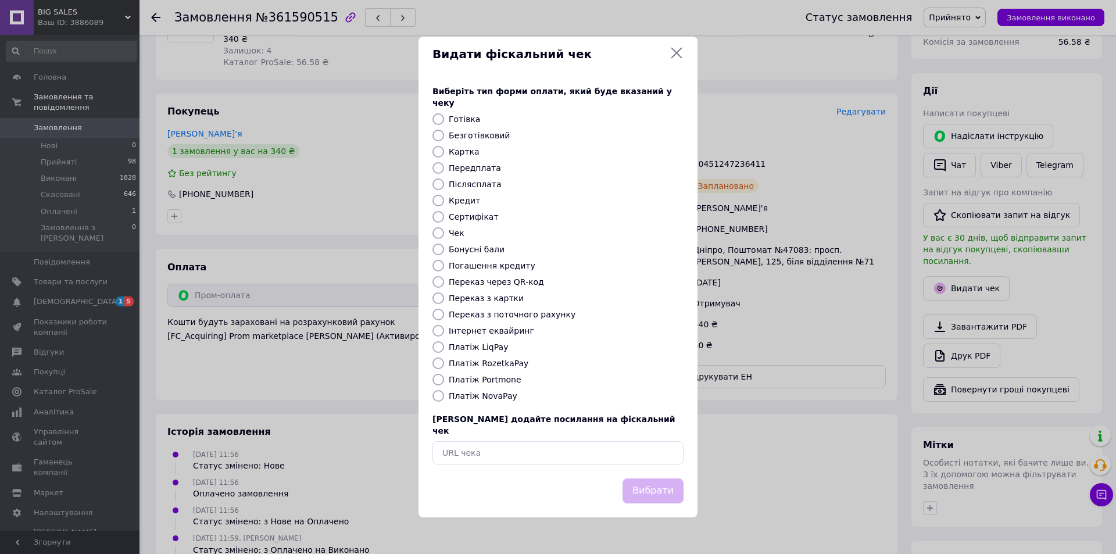
click at [466, 134] on label "Безготівковий" at bounding box center [479, 135] width 61 height 9
click at [444, 134] on input "Безготівковий" at bounding box center [438, 136] width 12 height 12
radio input "true"
click at [655, 486] on button "Вибрати" at bounding box center [652, 490] width 61 height 25
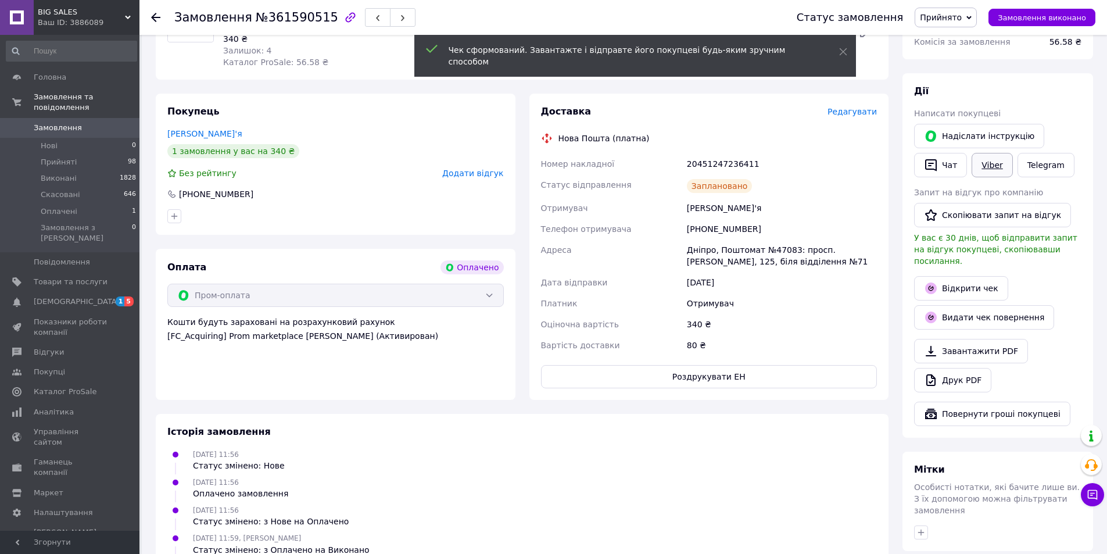
click at [986, 156] on link "Viber" at bounding box center [992, 165] width 41 height 24
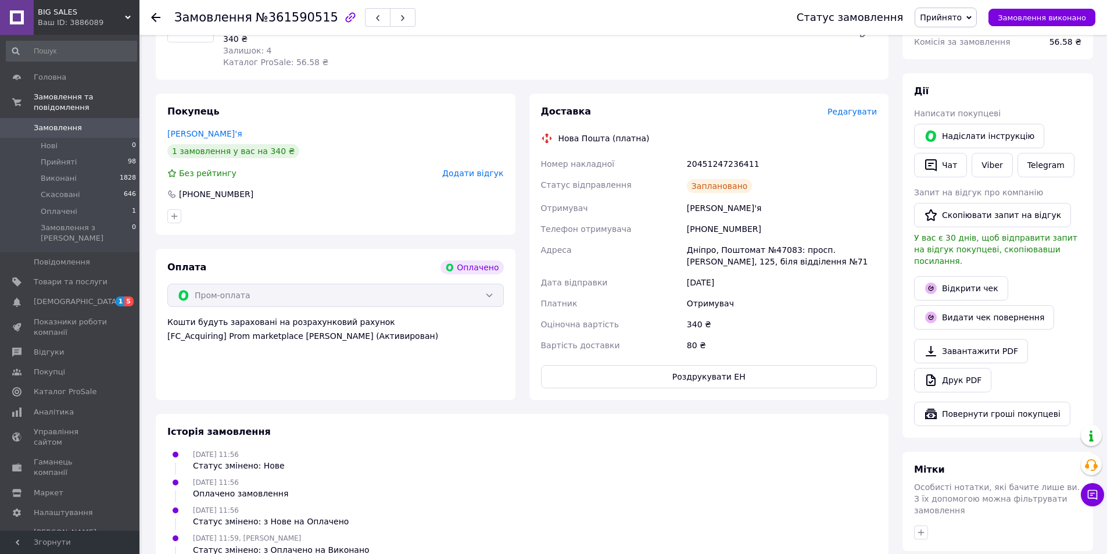
drag, startPoint x: 260, startPoint y: 354, endPoint x: 377, endPoint y: 339, distance: 117.1
click at [260, 353] on div "Оплата Оплачено Пром-оплата Кошти будуть зараховані на розрахунковий рахунок [F…" at bounding box center [336, 324] width 360 height 151
drag, startPoint x: 536, startPoint y: 163, endPoint x: 759, endPoint y: 156, distance: 222.7
click at [759, 156] on div "Доставка Редагувати Нова Пошта (платна) Номер накладної 20451247236411 Статус в…" at bounding box center [709, 247] width 360 height 306
copy div "Номер накладної 20451247236411"
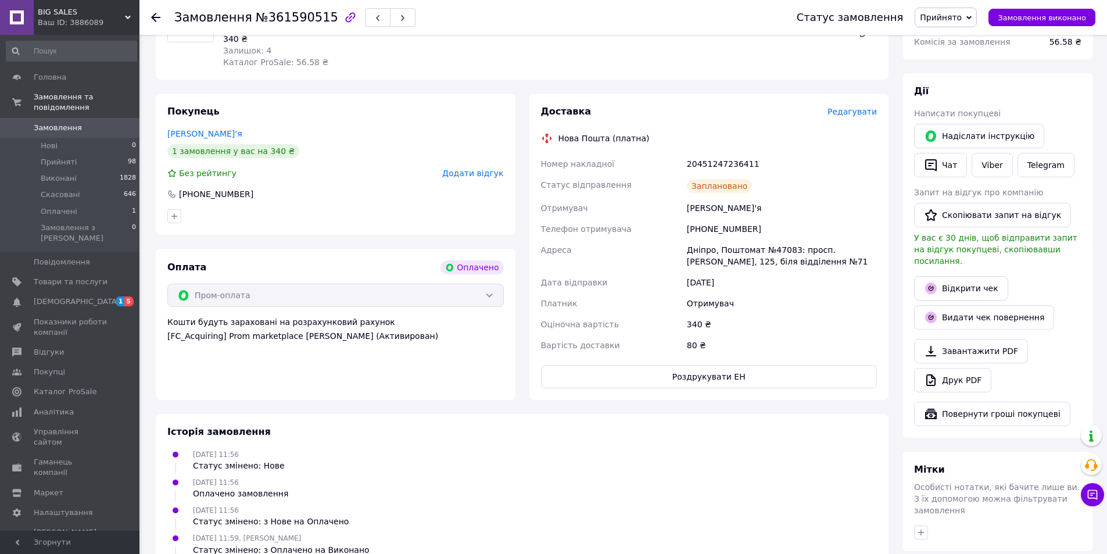
click at [731, 529] on ul "12.09.2025 11:56 Статус змінено: Нове 12.09.2025 11:56 Оплачено замовлення 12.0…" at bounding box center [522, 529] width 710 height 163
click at [935, 282] on icon at bounding box center [931, 288] width 12 height 12
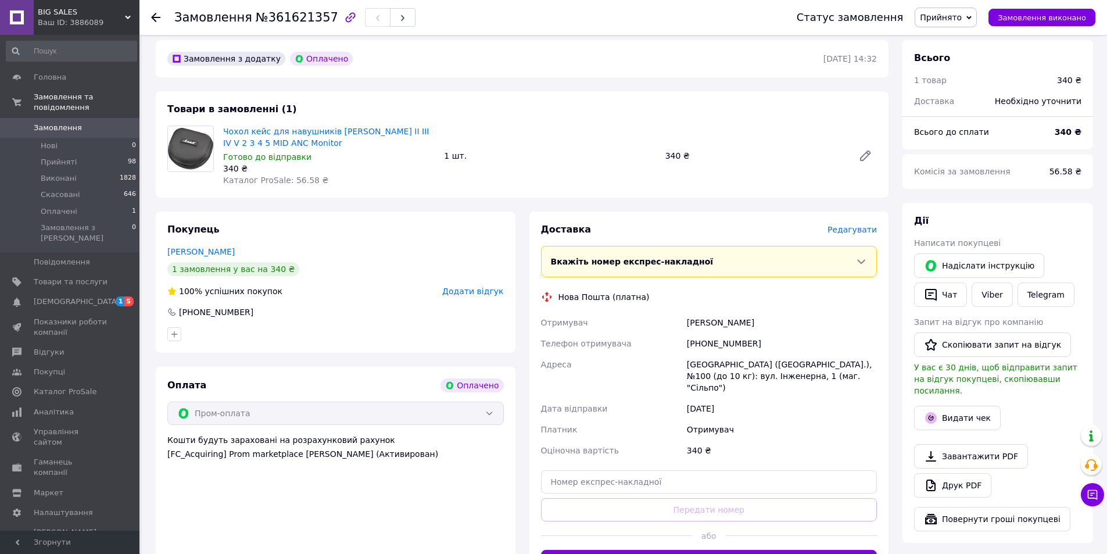
scroll to position [58, 0]
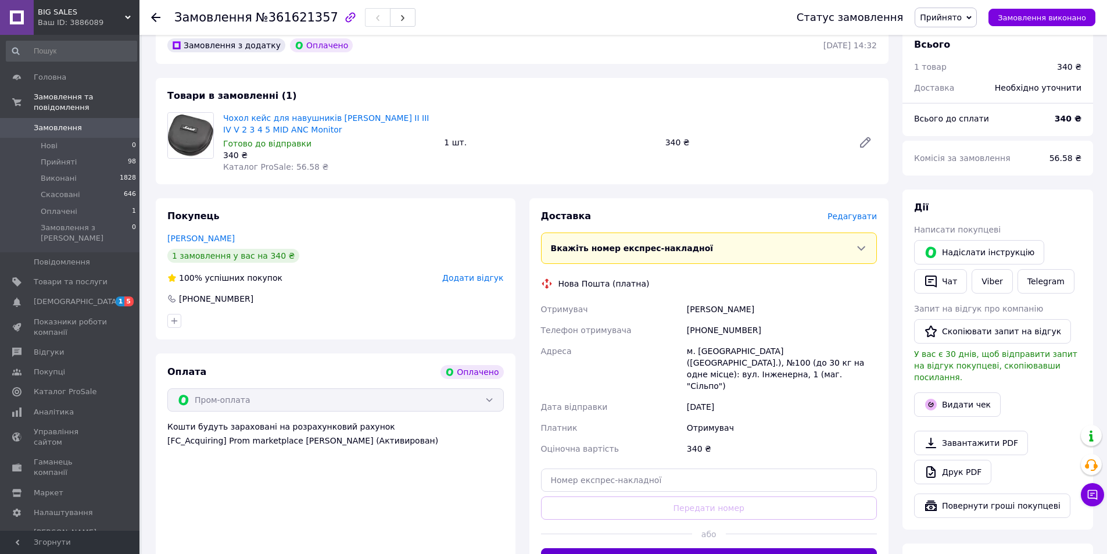
click at [667, 548] on button "Згенерувати ЕН" at bounding box center [709, 559] width 337 height 23
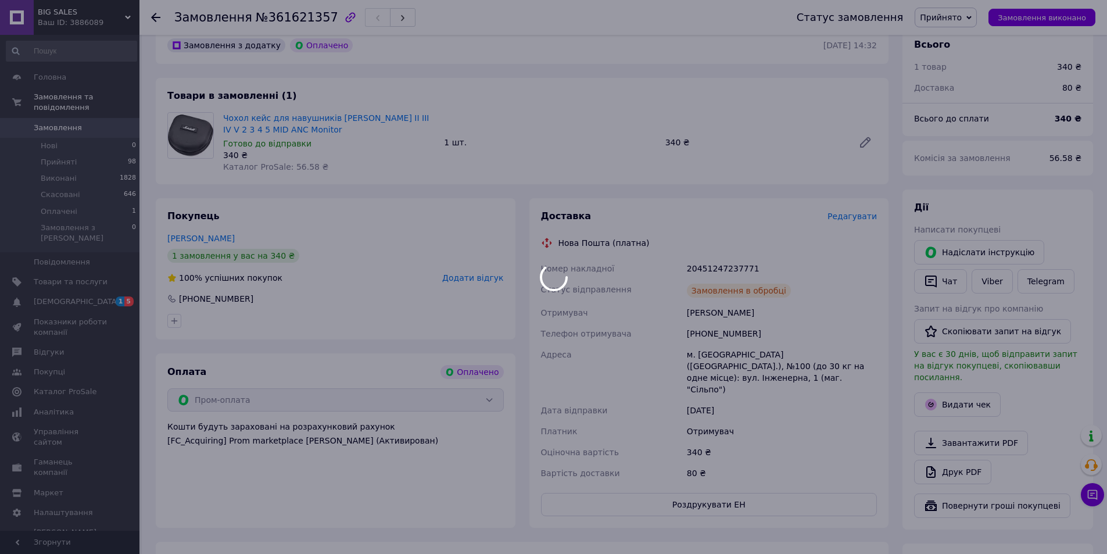
click at [964, 389] on div at bounding box center [553, 277] width 1107 height 554
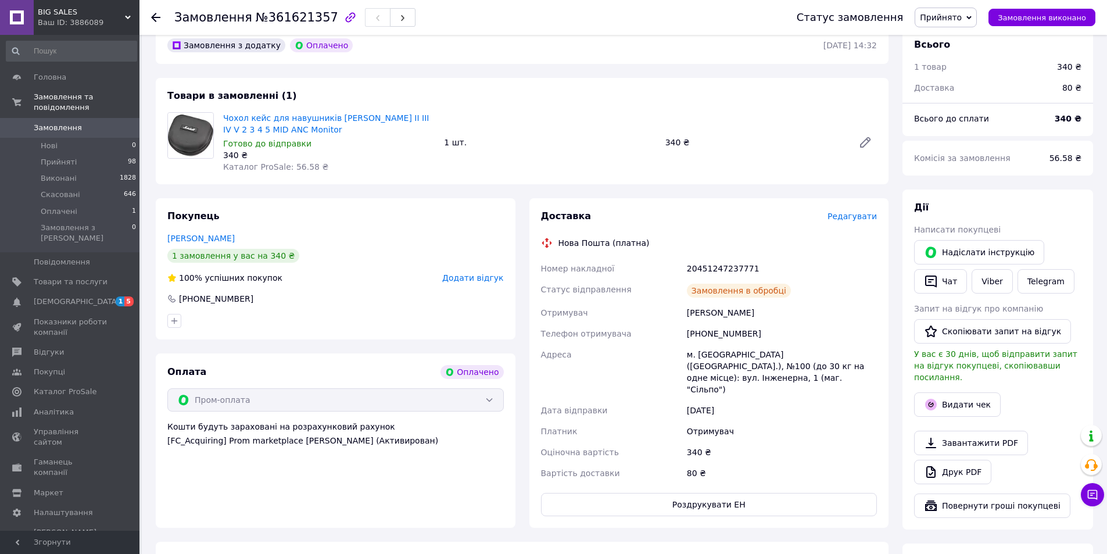
click at [953, 392] on button "Видати чек" at bounding box center [957, 404] width 87 height 24
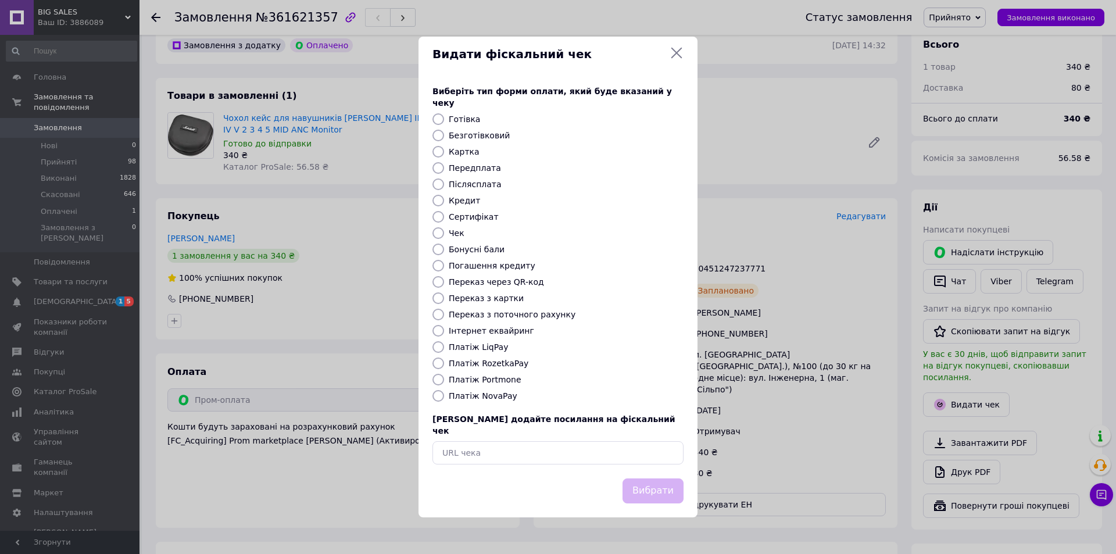
click at [466, 135] on label "Безготівковий" at bounding box center [479, 135] width 61 height 9
click at [444, 135] on input "Безготівковий" at bounding box center [438, 136] width 12 height 12
radio input "true"
click at [661, 478] on button "Вибрати" at bounding box center [652, 490] width 61 height 25
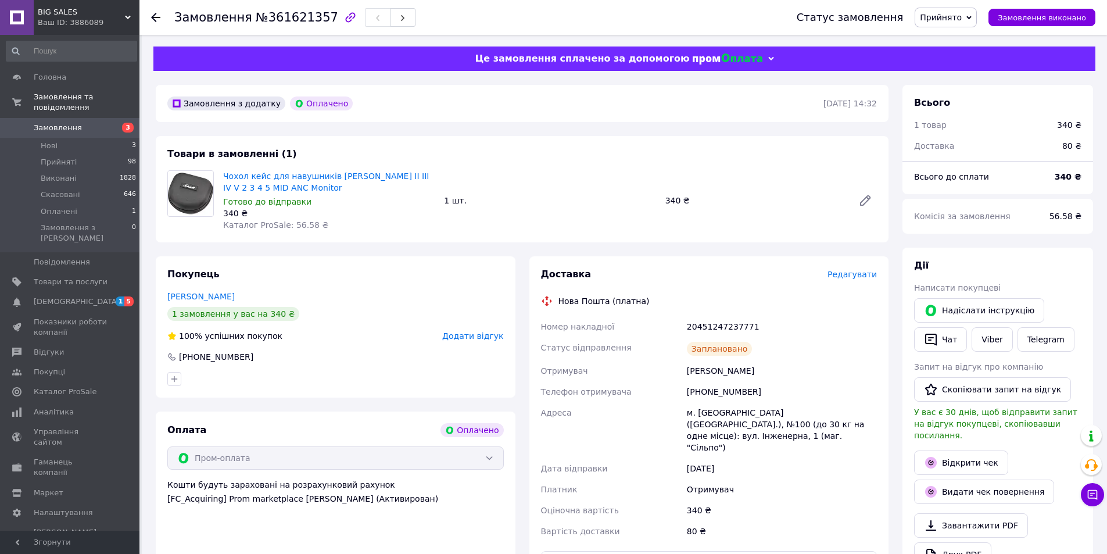
click at [63, 123] on span "Замовлення" at bounding box center [58, 128] width 48 height 10
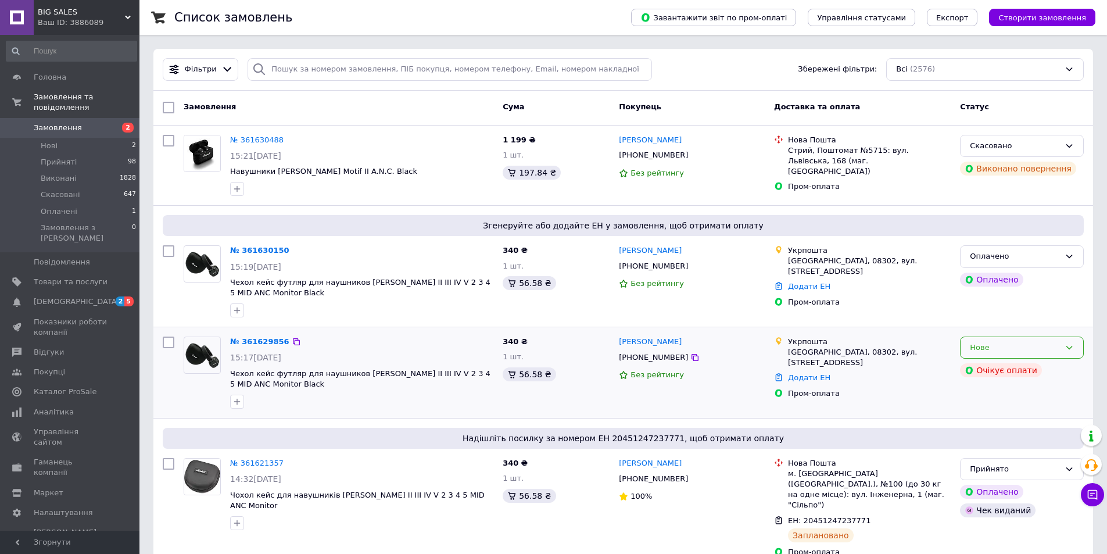
click at [985, 350] on div "Нове" at bounding box center [1015, 348] width 90 height 12
click at [995, 411] on li "Скасовано" at bounding box center [1022, 415] width 123 height 22
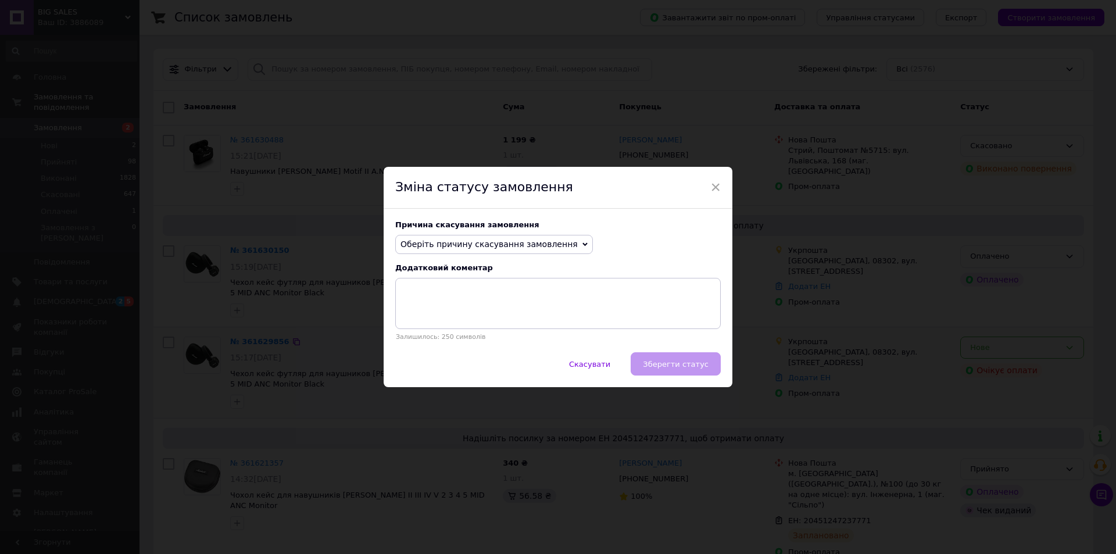
click at [459, 245] on span "Оберіть причину скасування замовлення" at bounding box center [488, 243] width 177 height 9
click at [462, 339] on li "Замовлення-дублікат" at bounding box center [494, 332] width 196 height 16
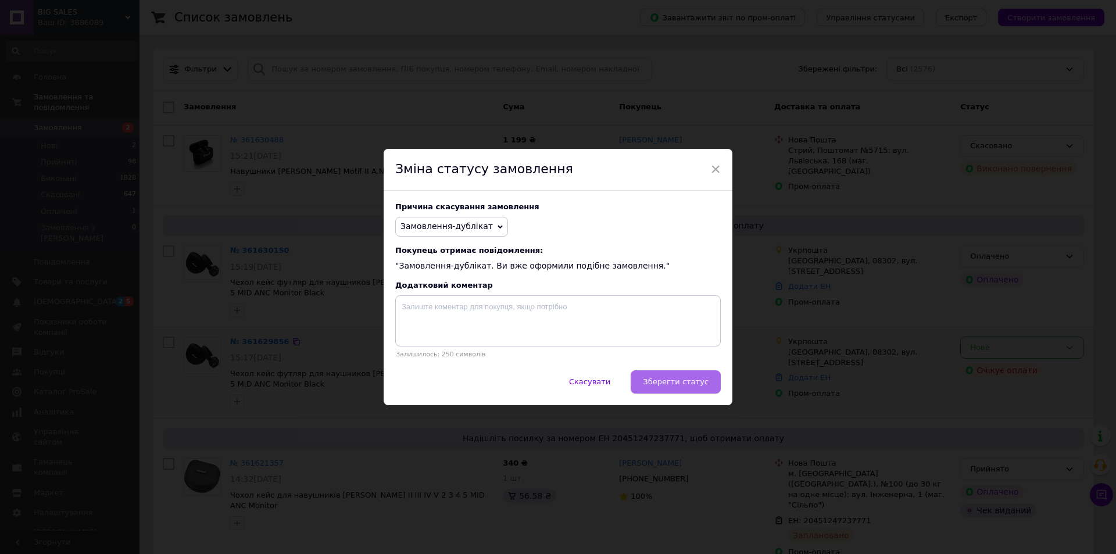
click at [674, 386] on span "Зберегти статус" at bounding box center [676, 381] width 66 height 9
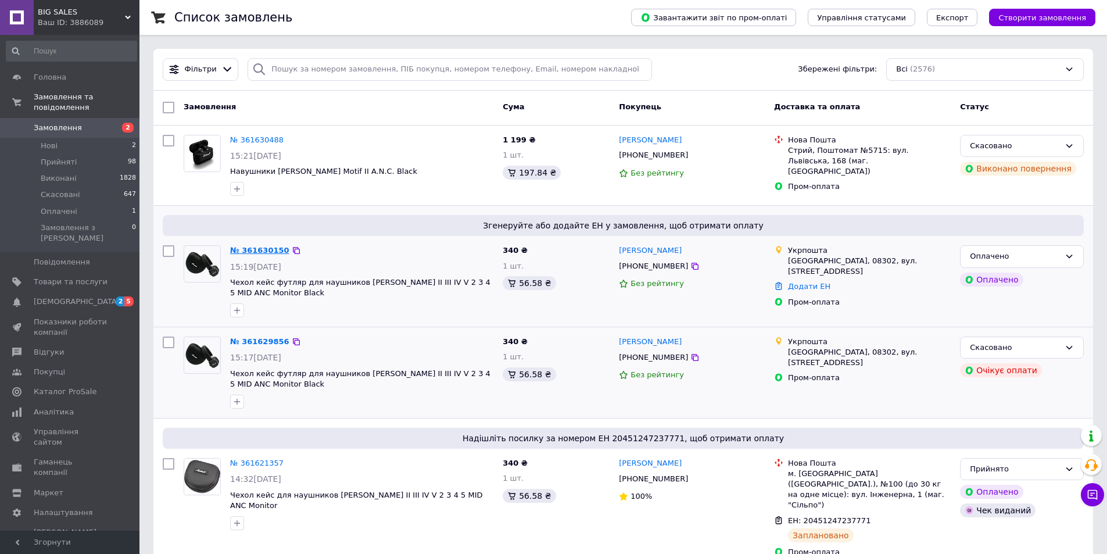
click at [266, 253] on link "№ 361630150" at bounding box center [259, 250] width 59 height 9
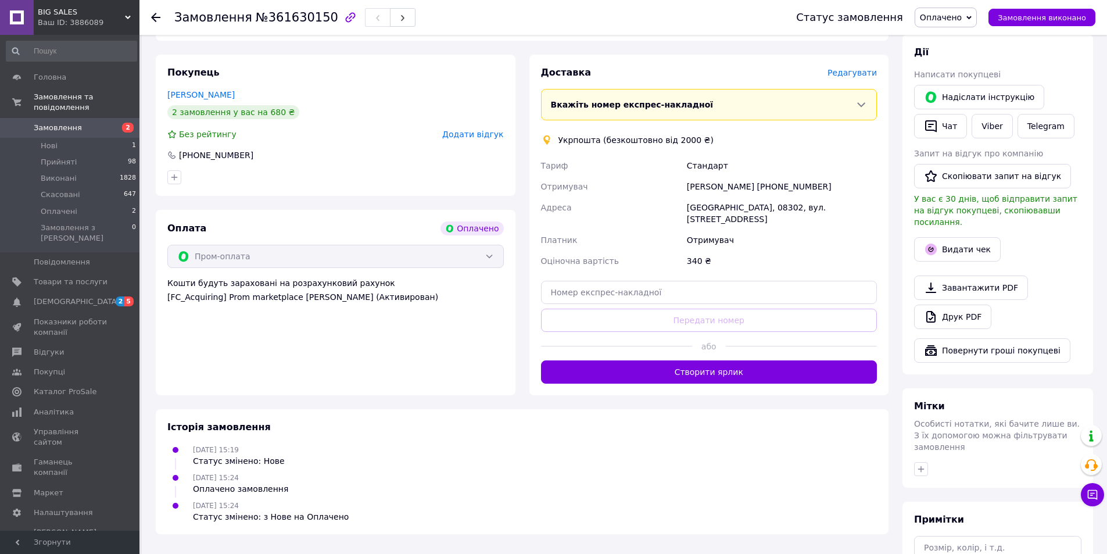
scroll to position [232, 0]
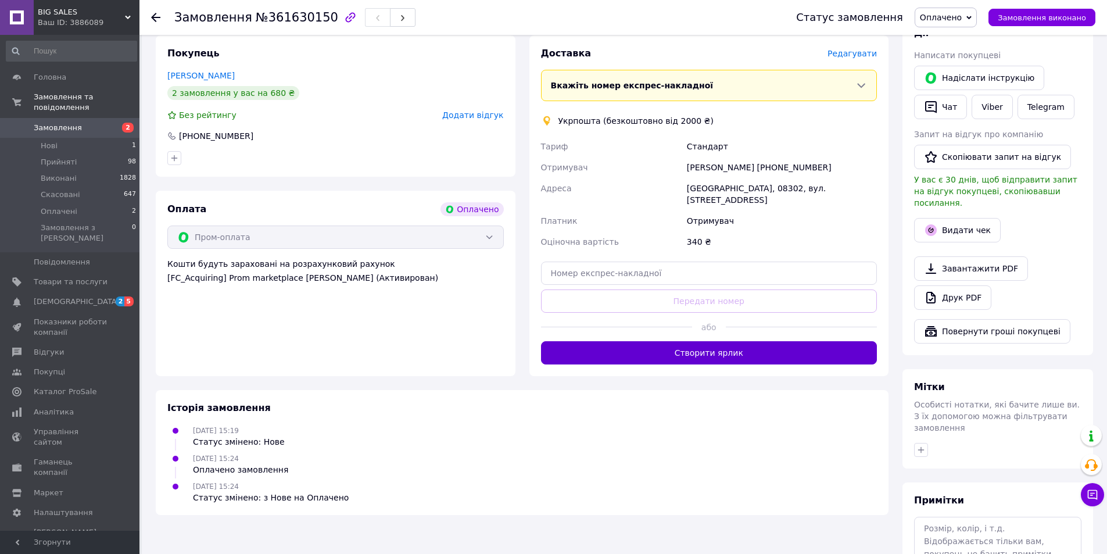
click at [683, 341] on button "Створити ярлик" at bounding box center [709, 352] width 337 height 23
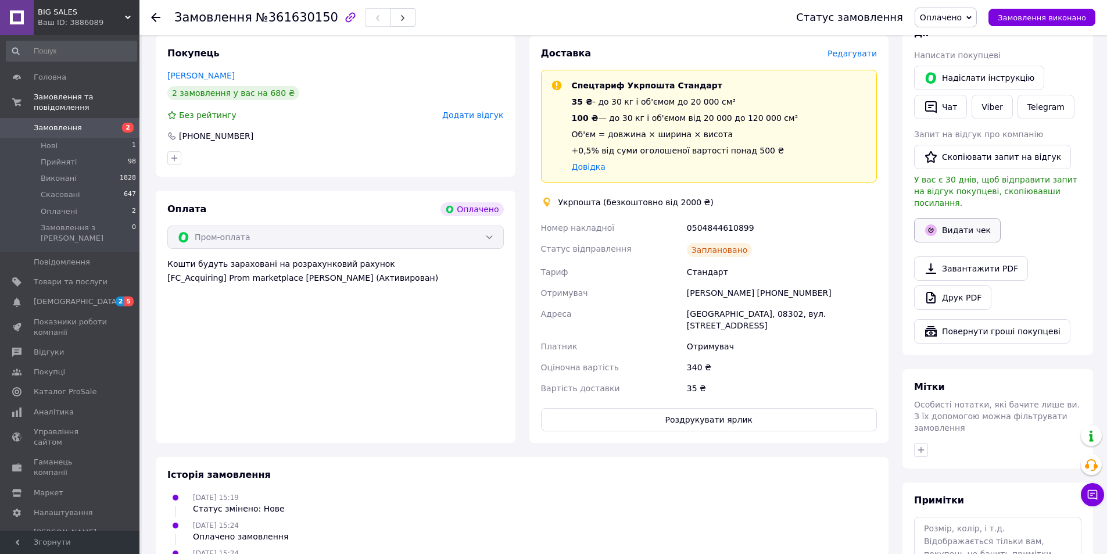
click at [958, 223] on button "Видати чек" at bounding box center [957, 230] width 87 height 24
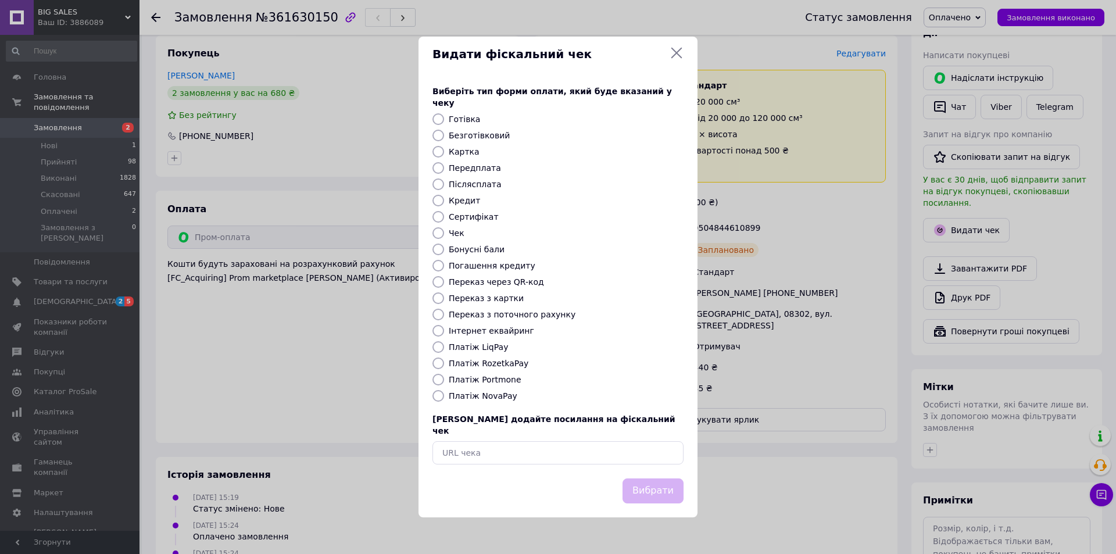
click at [473, 138] on label "Безготівковий" at bounding box center [479, 135] width 61 height 9
click at [444, 138] on input "Безготівковий" at bounding box center [438, 136] width 12 height 12
radio input "true"
click at [657, 478] on button "Вибрати" at bounding box center [652, 490] width 61 height 25
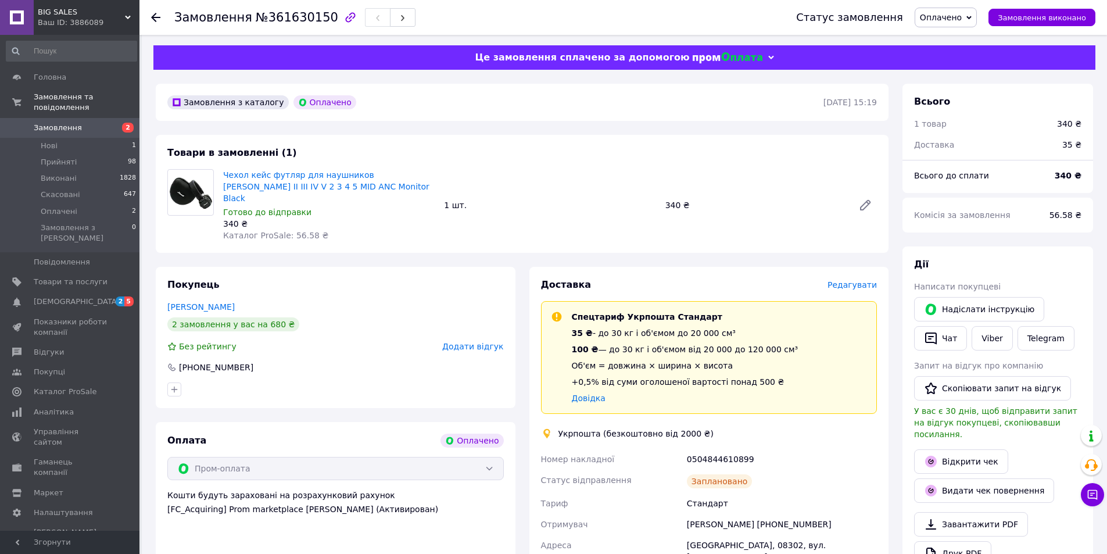
scroll to position [0, 0]
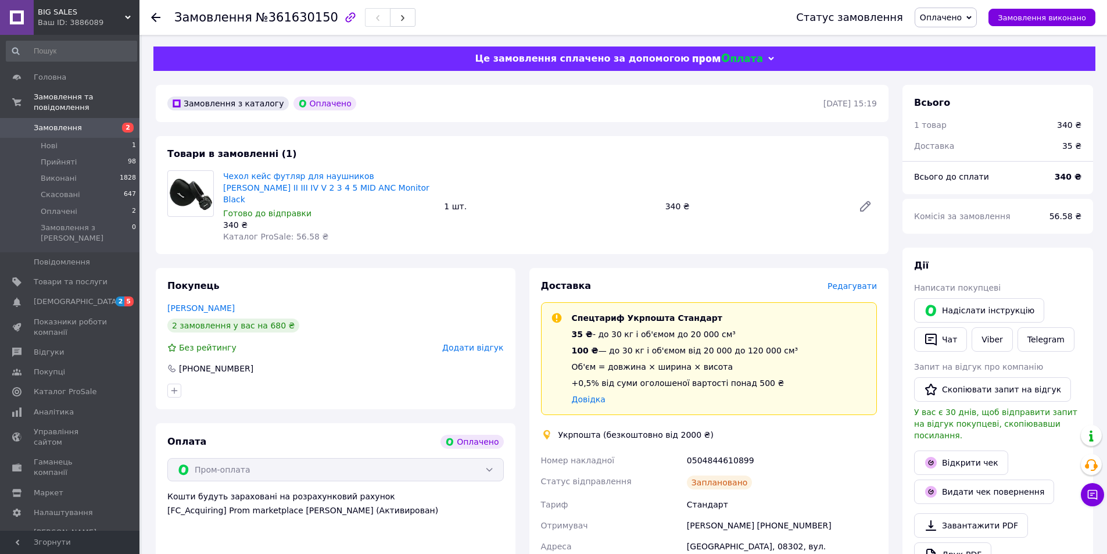
drag, startPoint x: 219, startPoint y: 171, endPoint x: 364, endPoint y: 187, distance: 145.6
click at [364, 187] on div "Чехол кейс футляр для наушников Marshall Major II III IV V 2 3 4 5 MID ANC Moni…" at bounding box center [329, 206] width 221 height 77
copy link "Чехол кейс футляр для наушников [PERSON_NAME] II III IV V 2 3 4 5 MID ANC Monit…"
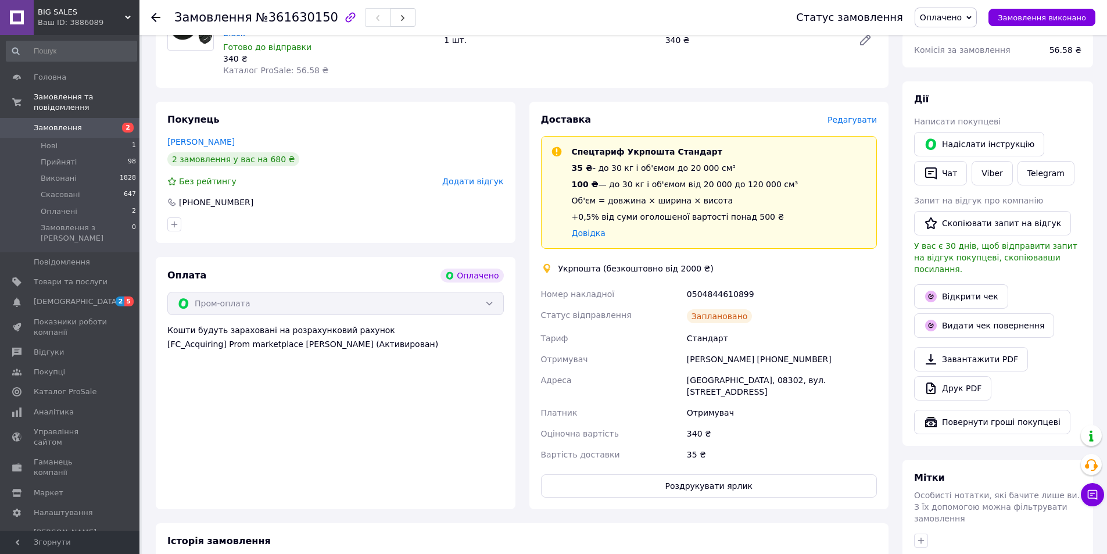
scroll to position [174, 0]
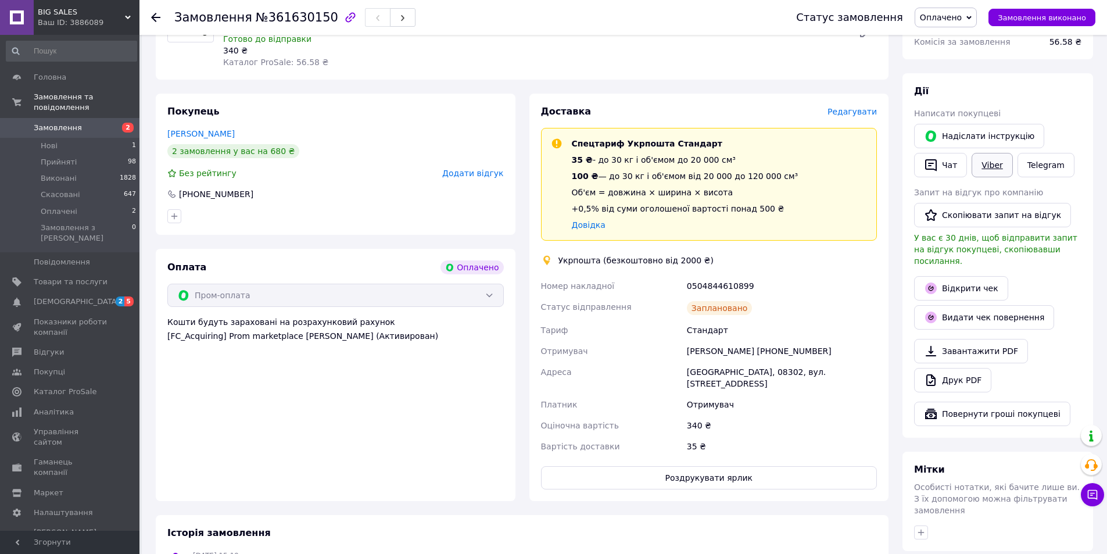
click at [984, 156] on link "Viber" at bounding box center [992, 165] width 41 height 24
drag, startPoint x: 226, startPoint y: 365, endPoint x: 649, endPoint y: 344, distance: 423.1
click at [230, 365] on div "Оплата Оплачено Пром-оплата Кошти будуть зараховані на розрахунковий рахунок [F…" at bounding box center [336, 375] width 360 height 252
drag, startPoint x: 536, startPoint y: 274, endPoint x: 776, endPoint y: 280, distance: 240.1
click at [776, 280] on div "Доставка Редагувати Спецтариф Укрпошта Стандарт 35 ₴ - до 30 кг і об'ємом до 20…" at bounding box center [709, 297] width 360 height 407
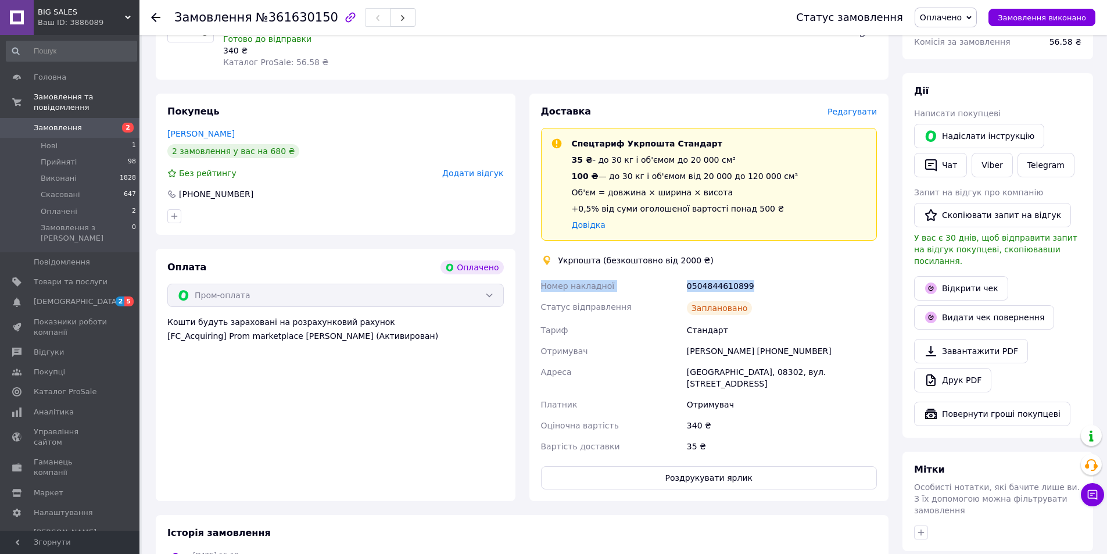
copy div "Номер накладної 0504844610899"
click at [954, 279] on link "Відкрити чек" at bounding box center [961, 288] width 94 height 24
click at [87, 123] on span "Замовлення" at bounding box center [71, 128] width 74 height 10
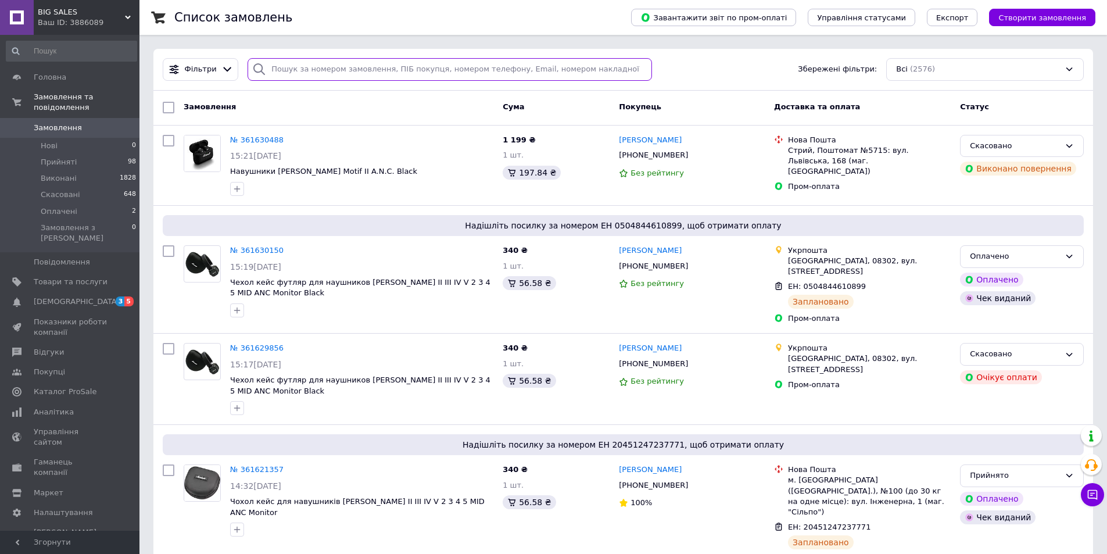
click at [291, 73] on input "search" at bounding box center [450, 69] width 405 height 23
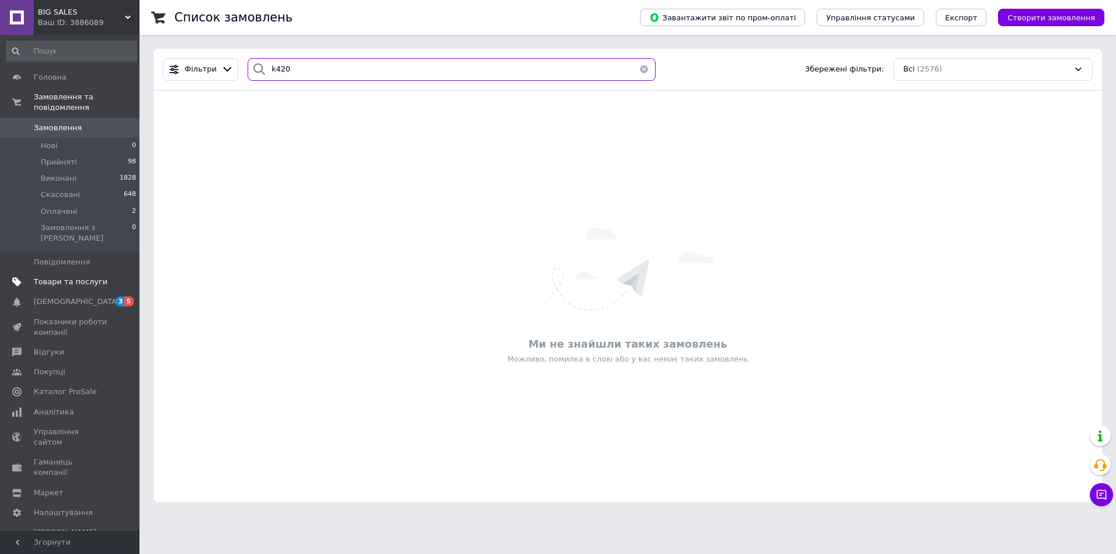
type input "k420"
click at [85, 277] on span "Товари та послуги" at bounding box center [71, 282] width 74 height 10
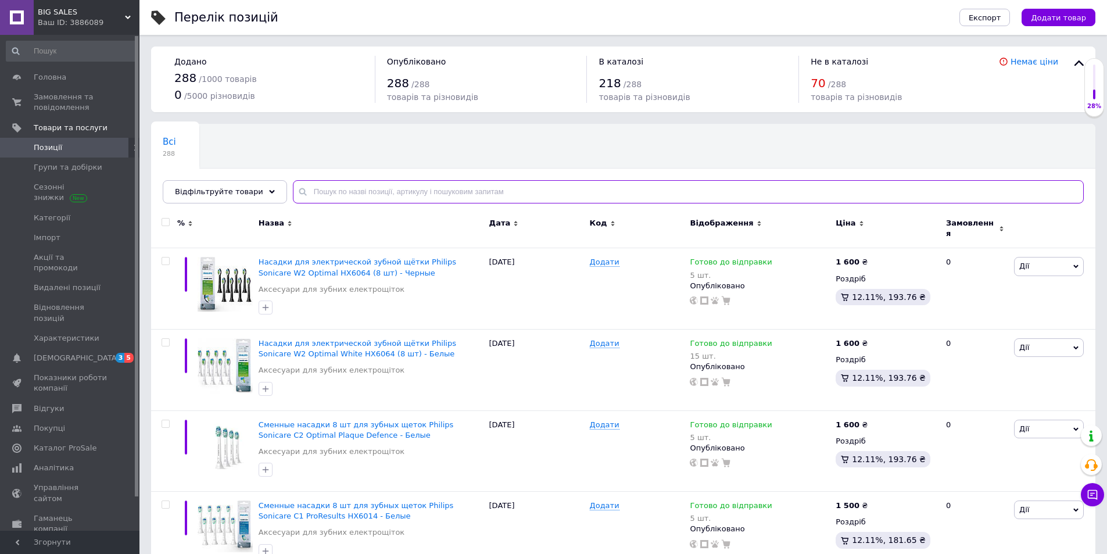
click at [319, 190] on input "text" at bounding box center [688, 191] width 791 height 23
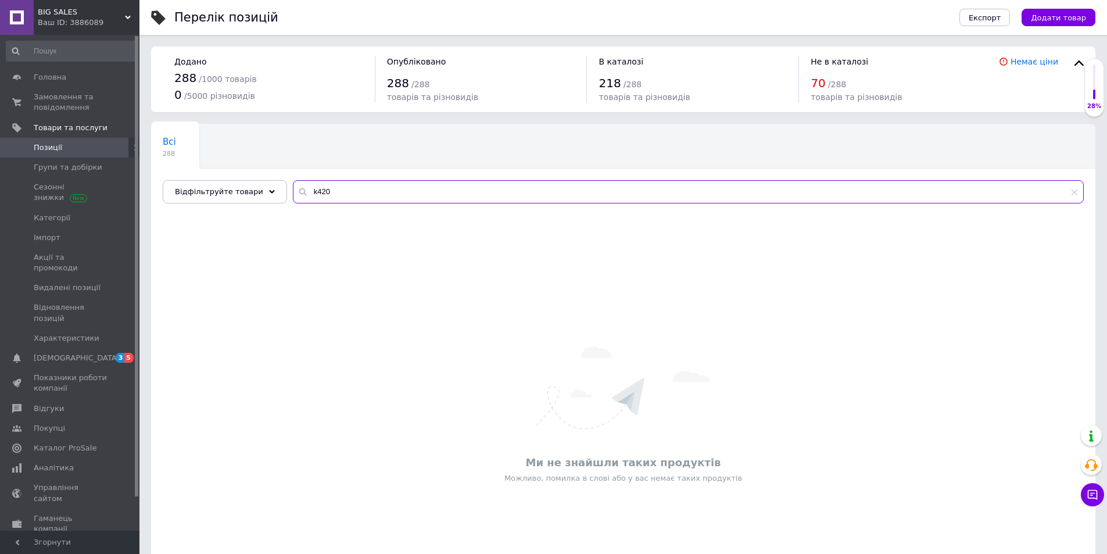
type input "k420"
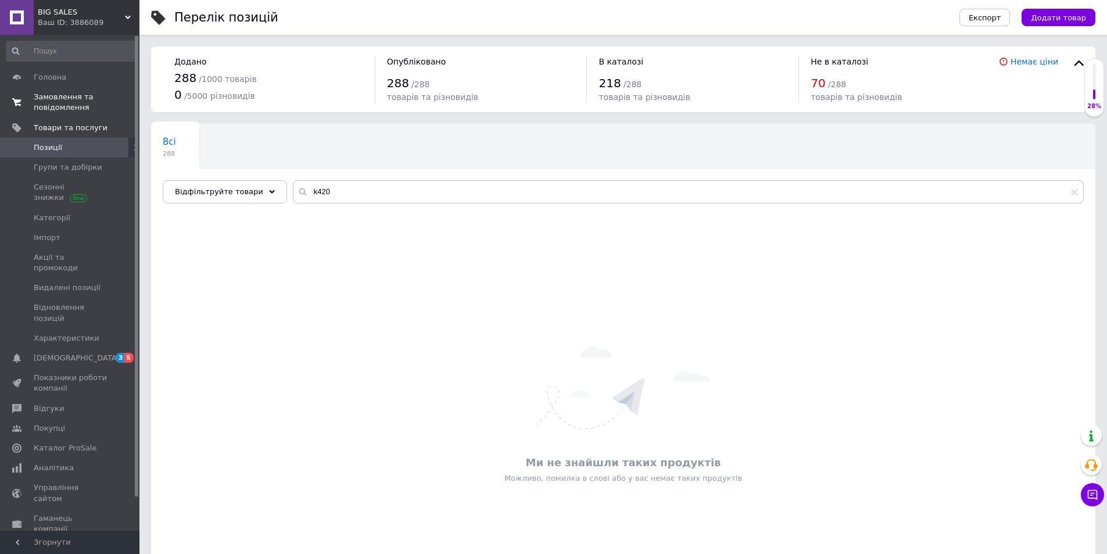
click at [74, 104] on span "Замовлення та повідомлення" at bounding box center [71, 102] width 74 height 21
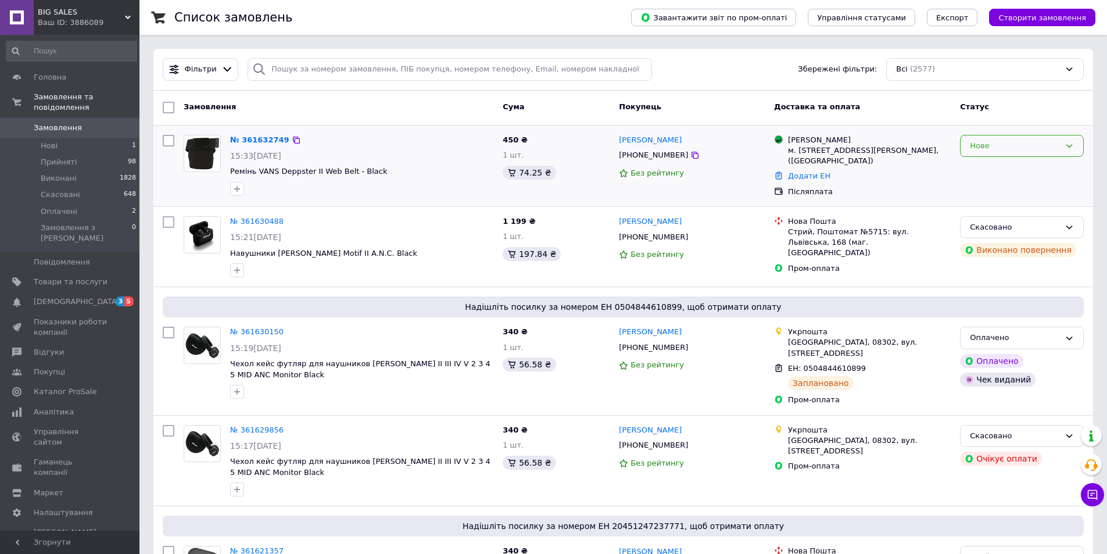
click at [982, 140] on div "Нове" at bounding box center [1015, 146] width 90 height 12
click at [972, 170] on li "Прийнято" at bounding box center [1022, 170] width 123 height 22
click at [48, 272] on link "Товари та послуги" at bounding box center [71, 282] width 143 height 20
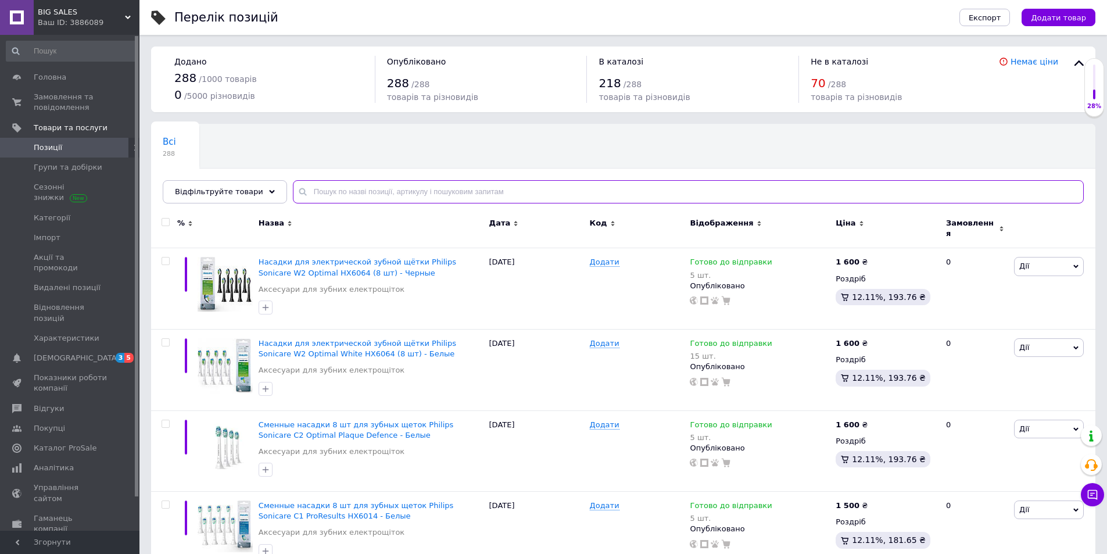
click at [333, 191] on input "text" at bounding box center [688, 191] width 791 height 23
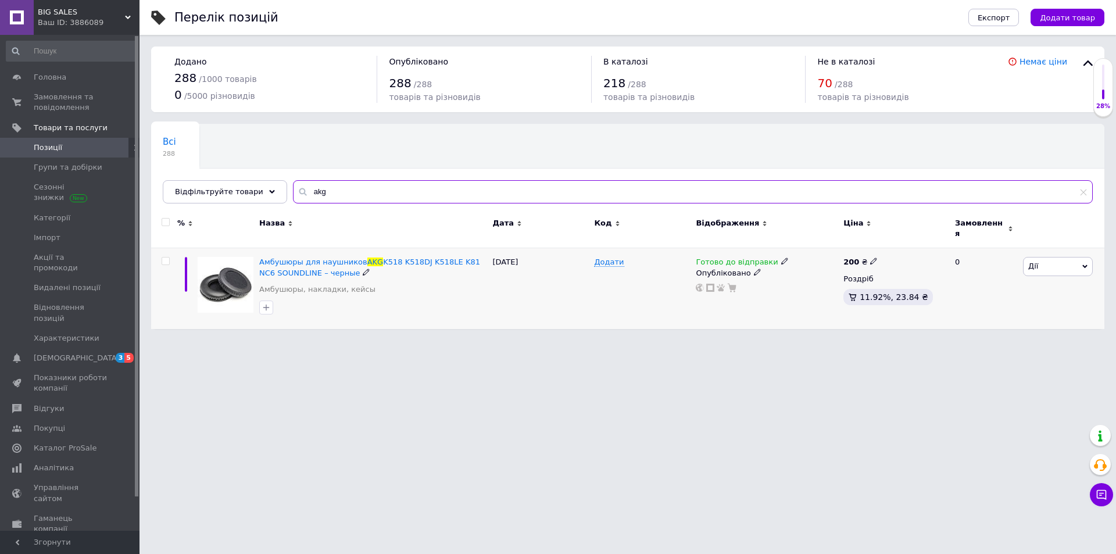
type input "akg"
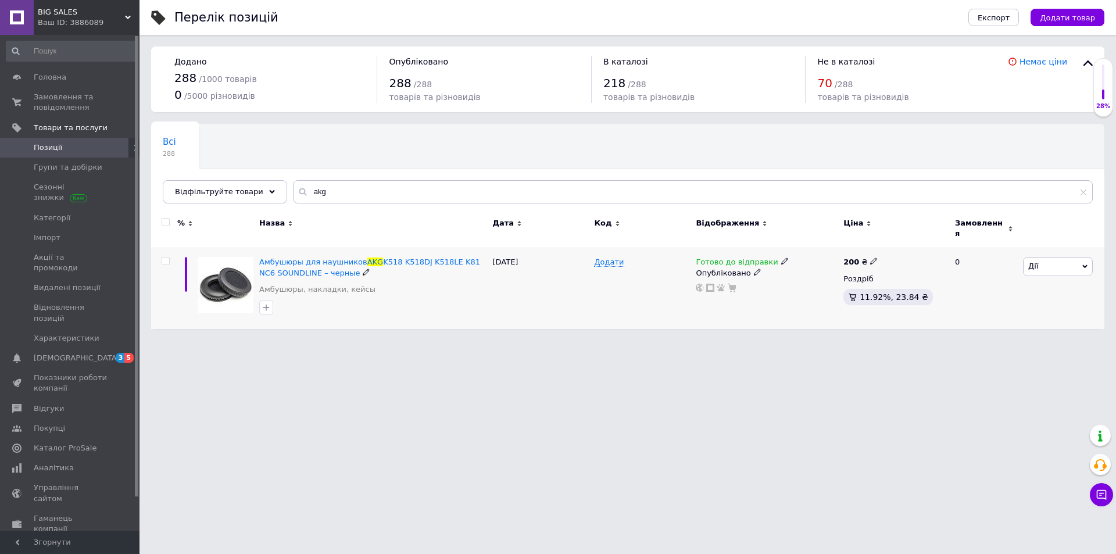
click at [1039, 258] on span "Дії" at bounding box center [1058, 266] width 70 height 19
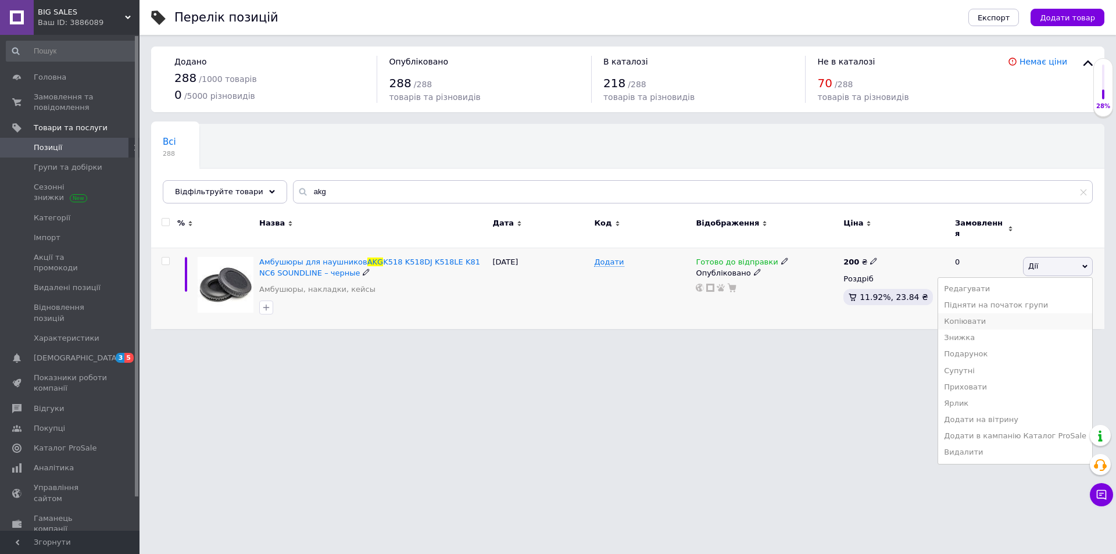
click at [1041, 317] on li "Копіювати" at bounding box center [1015, 321] width 154 height 16
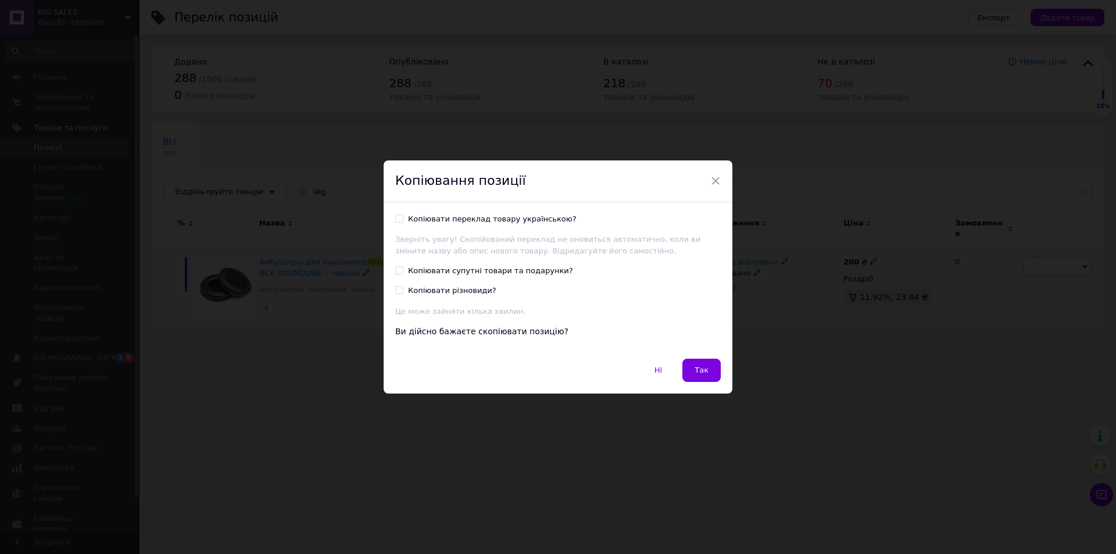
click at [396, 218] on input "Копіювати переклад товару українською?" at bounding box center [399, 218] width 8 height 8
checkbox input "true"
click at [395, 269] on input "Копіювати супутні товари та подарунки?" at bounding box center [399, 270] width 8 height 8
checkbox input "true"
click at [398, 293] on input "Копіювати різновиди?" at bounding box center [399, 290] width 8 height 8
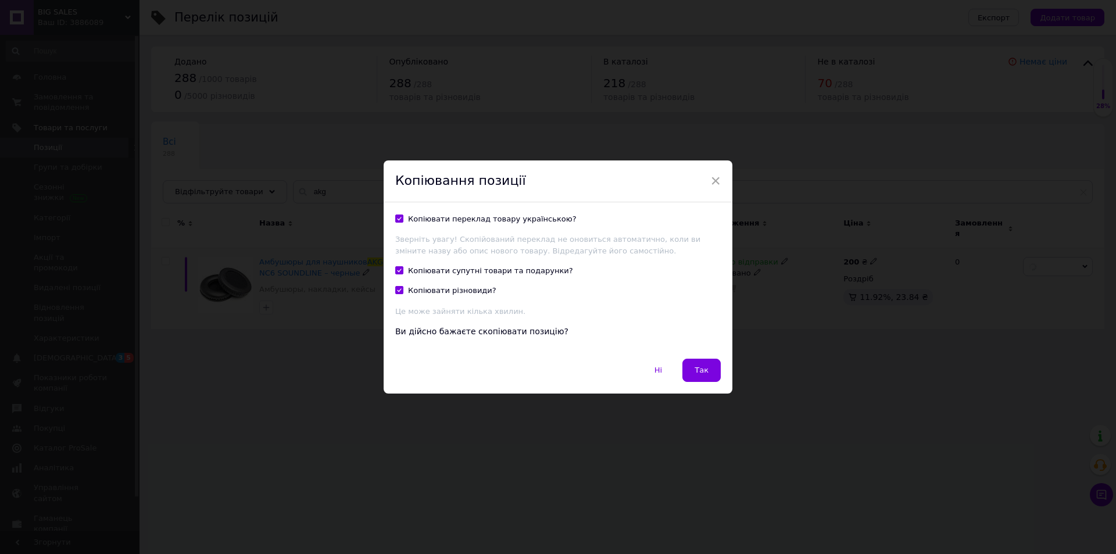
checkbox input "true"
click at [694, 364] on button "Так" at bounding box center [701, 370] width 38 height 23
